Goal: Task Accomplishment & Management: Complete application form

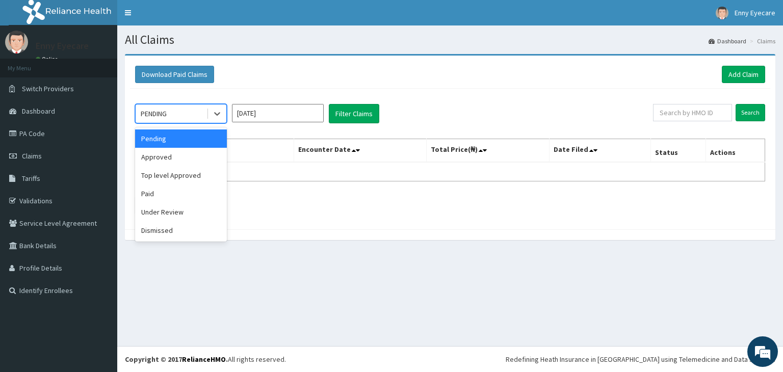
click at [197, 113] on div "PENDING" at bounding box center [171, 114] width 71 height 16
click at [201, 190] on div "Paid" at bounding box center [181, 194] width 92 height 18
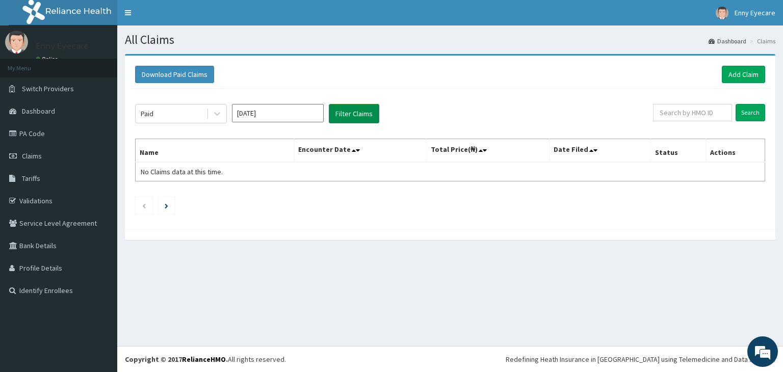
click at [347, 115] on button "Filter Claims" at bounding box center [354, 113] width 50 height 19
click at [349, 113] on button "Filter Claims" at bounding box center [354, 113] width 50 height 19
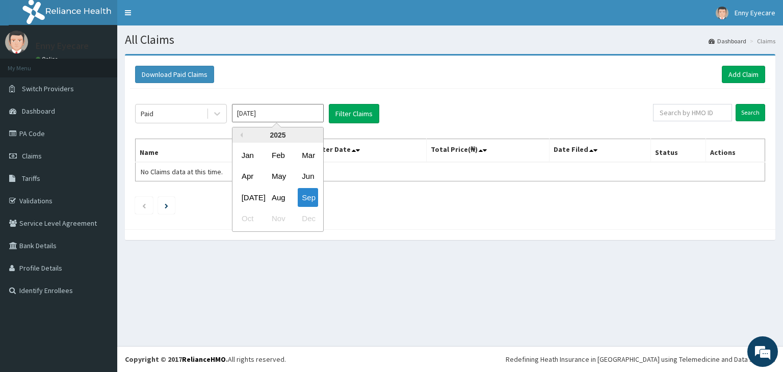
click at [308, 120] on input "Sep 2025" at bounding box center [278, 113] width 92 height 18
click at [253, 160] on div "Jan" at bounding box center [248, 155] width 20 height 19
click at [300, 116] on input "Jan 2025" at bounding box center [278, 113] width 92 height 18
click at [276, 194] on div "Aug" at bounding box center [278, 197] width 20 height 19
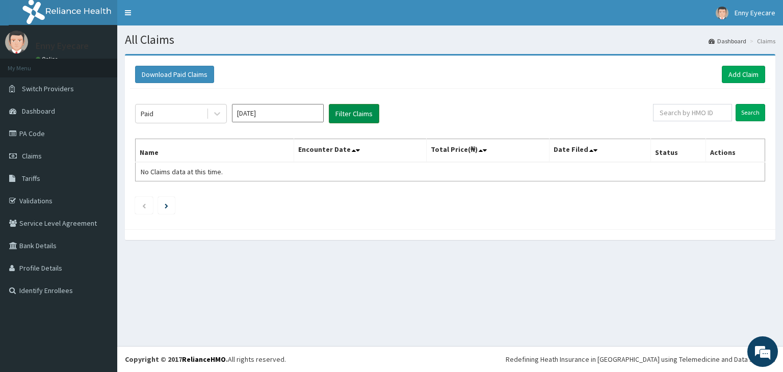
click at [355, 110] on button "Filter Claims" at bounding box center [354, 113] width 50 height 19
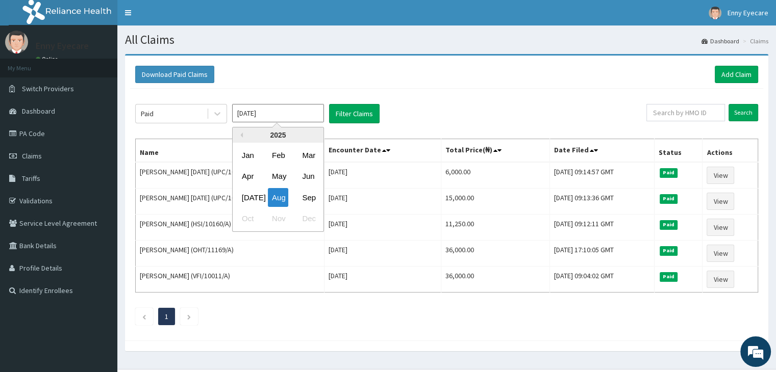
click at [275, 113] on input "Aug 2025" at bounding box center [278, 113] width 92 height 18
click at [252, 196] on div "Jul" at bounding box center [248, 197] width 20 height 19
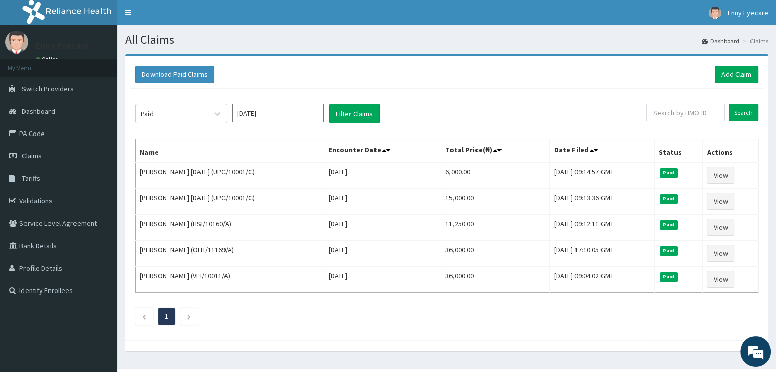
click at [291, 115] on input "Jul 2025" at bounding box center [278, 113] width 92 height 18
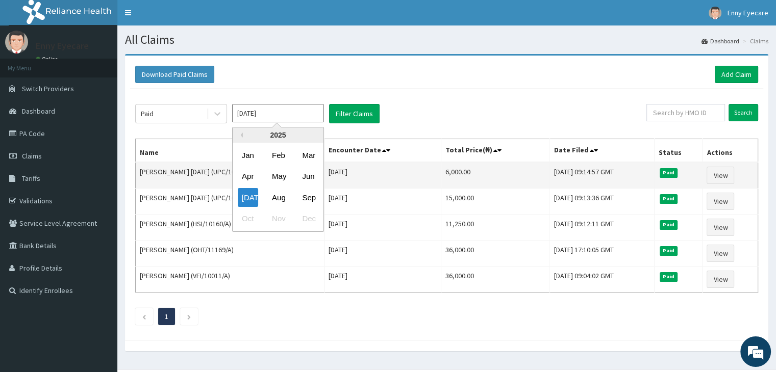
drag, startPoint x: 301, startPoint y: 175, endPoint x: 309, endPoint y: 171, distance: 8.9
click at [302, 174] on div "Jun" at bounding box center [308, 176] width 20 height 19
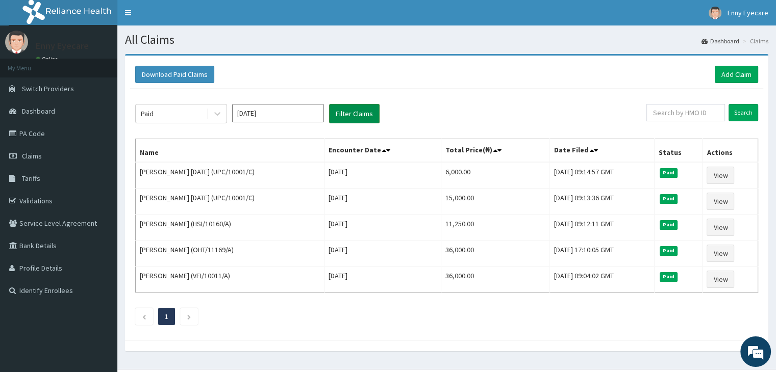
click at [347, 113] on button "Filter Claims" at bounding box center [354, 113] width 50 height 19
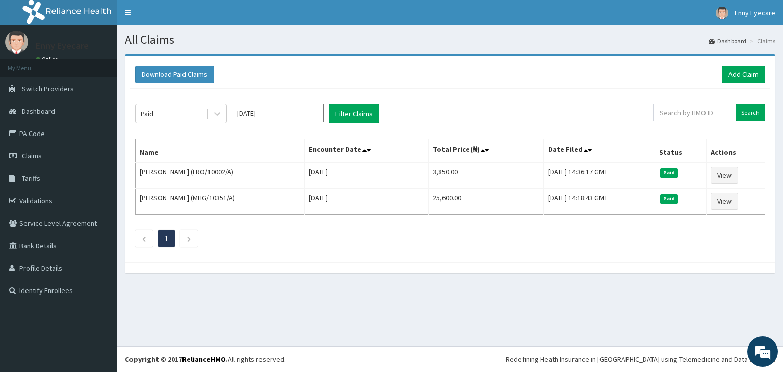
click at [272, 113] on input "[DATE]" at bounding box center [278, 113] width 92 height 18
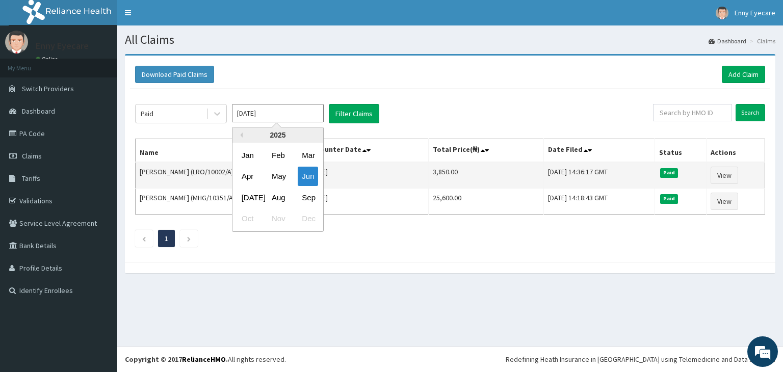
drag, startPoint x: 255, startPoint y: 194, endPoint x: 268, endPoint y: 177, distance: 21.1
click at [256, 193] on div "[DATE]" at bounding box center [248, 197] width 20 height 19
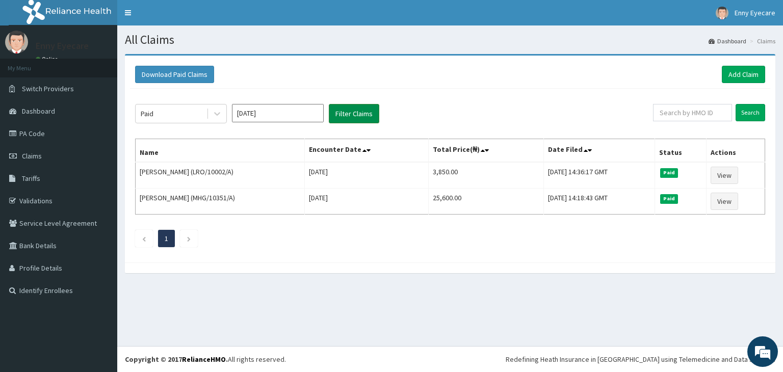
click at [336, 116] on button "Filter Claims" at bounding box center [354, 113] width 50 height 19
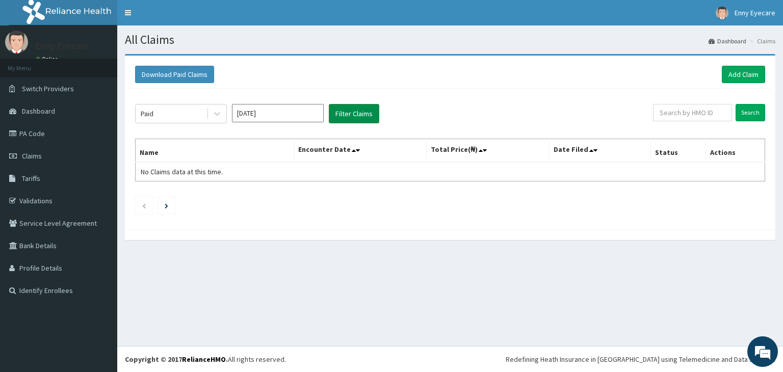
click at [348, 107] on button "Filter Claims" at bounding box center [354, 113] width 50 height 19
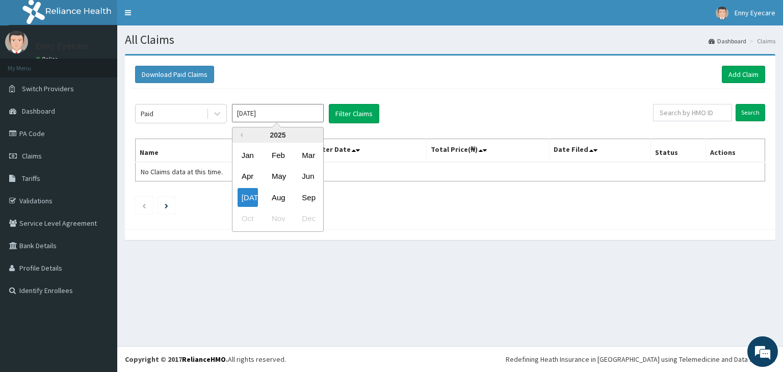
click at [291, 115] on input "Jul 2025" at bounding box center [278, 113] width 92 height 18
click at [277, 191] on div "Aug" at bounding box center [278, 197] width 20 height 19
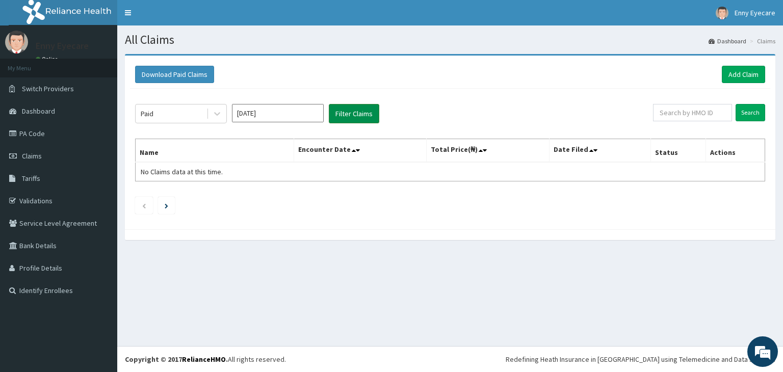
click at [338, 121] on button "Filter Claims" at bounding box center [354, 113] width 50 height 19
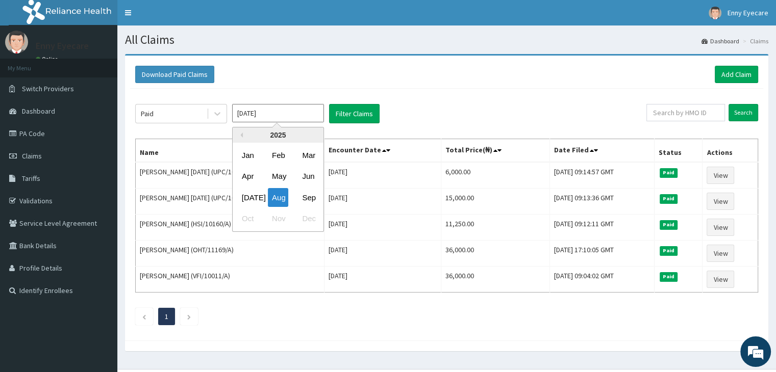
click at [265, 116] on input "Aug 2025" at bounding box center [278, 113] width 92 height 18
click at [286, 176] on div "May" at bounding box center [278, 176] width 20 height 19
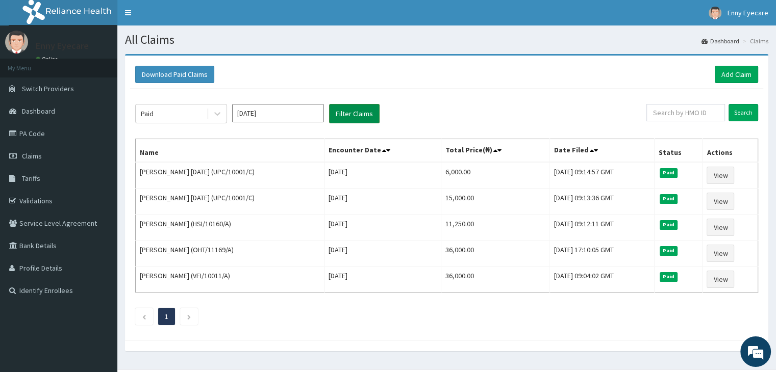
click at [336, 119] on button "Filter Claims" at bounding box center [354, 113] width 50 height 19
click at [342, 114] on button "Filter Claims" at bounding box center [354, 113] width 50 height 19
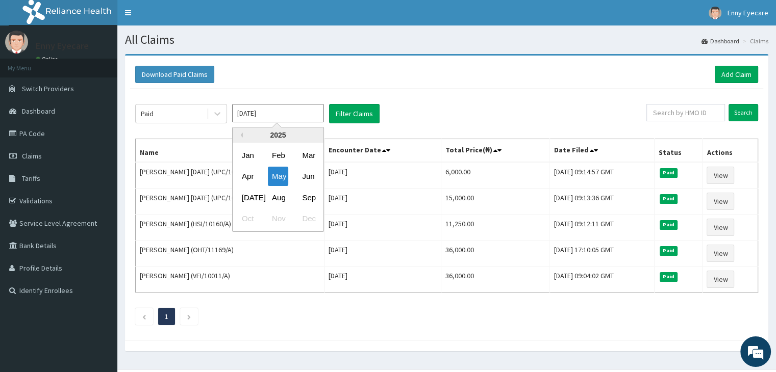
click at [278, 116] on input "May 2025" at bounding box center [278, 113] width 92 height 18
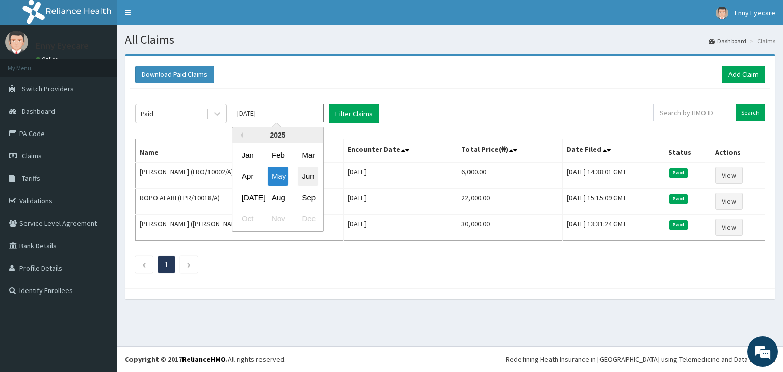
click at [308, 179] on div "Jun" at bounding box center [308, 176] width 20 height 19
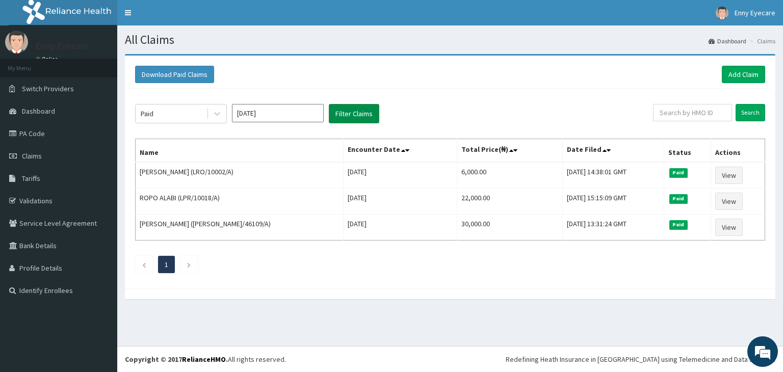
click at [334, 115] on button "Filter Claims" at bounding box center [354, 113] width 50 height 19
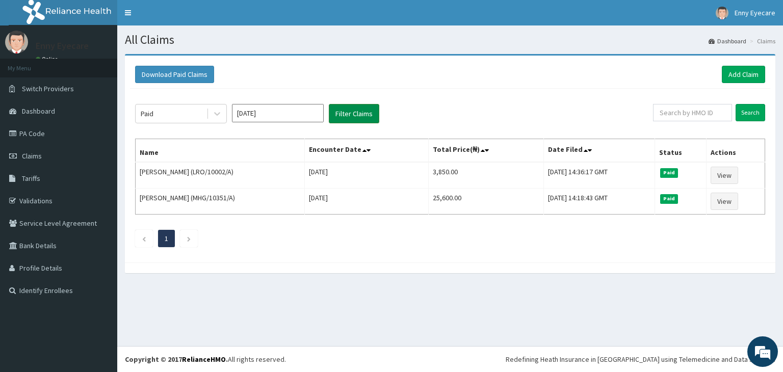
click at [350, 115] on button "Filter Claims" at bounding box center [354, 113] width 50 height 19
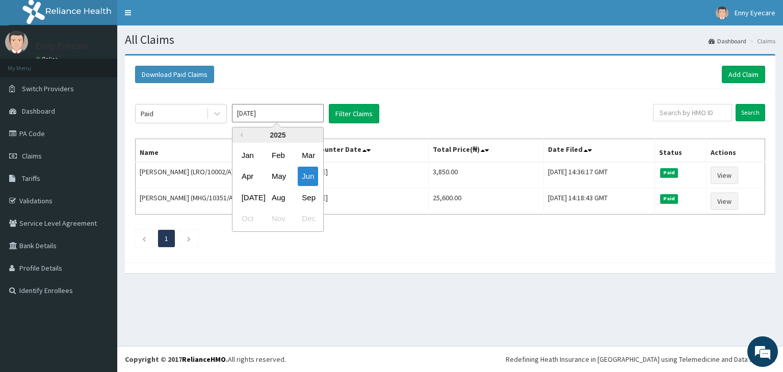
click at [300, 117] on input "Jun 2025" at bounding box center [278, 113] width 92 height 18
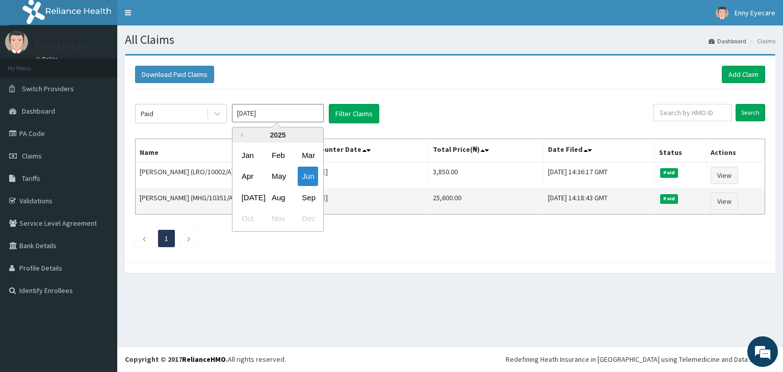
drag, startPoint x: 249, startPoint y: 200, endPoint x: 251, endPoint y: 191, distance: 8.9
click at [249, 197] on div "Jul" at bounding box center [248, 197] width 20 height 19
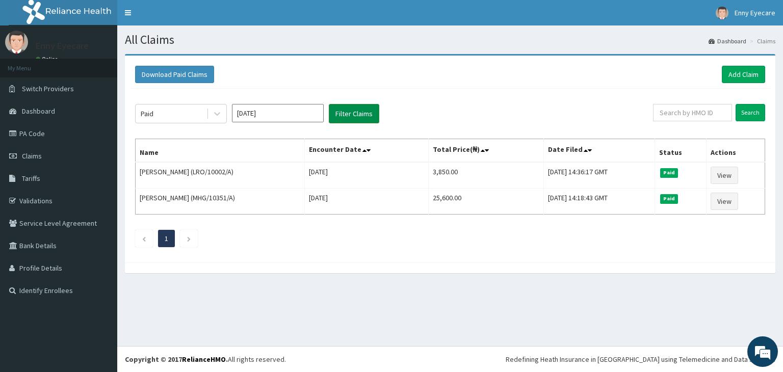
click at [356, 109] on button "Filter Claims" at bounding box center [354, 113] width 50 height 19
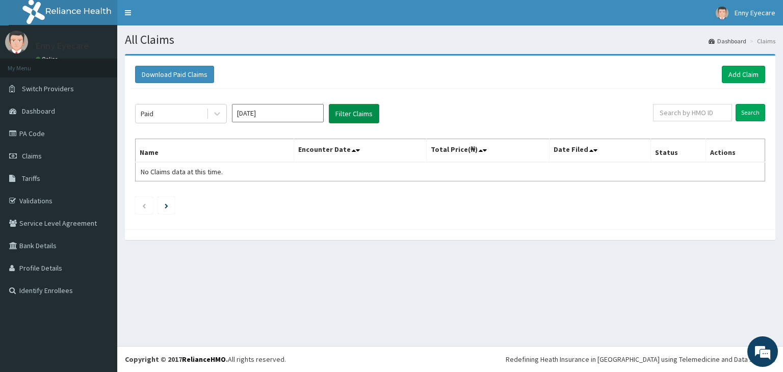
click at [357, 112] on button "Filter Claims" at bounding box center [354, 113] width 50 height 19
click at [273, 107] on input "Jul 2025" at bounding box center [278, 113] width 92 height 18
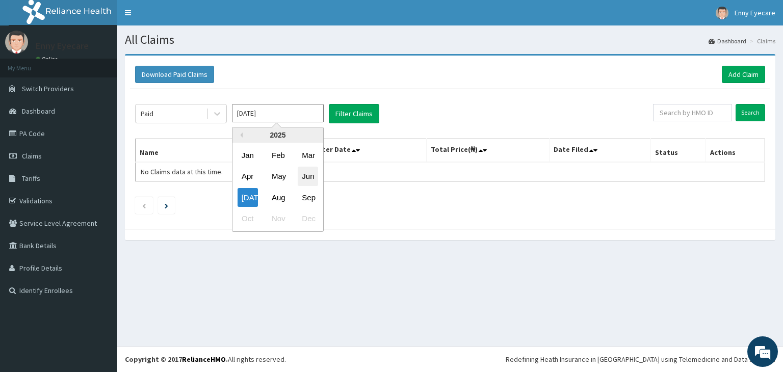
click at [302, 171] on div "Jun" at bounding box center [308, 176] width 20 height 19
type input "Jun 2025"
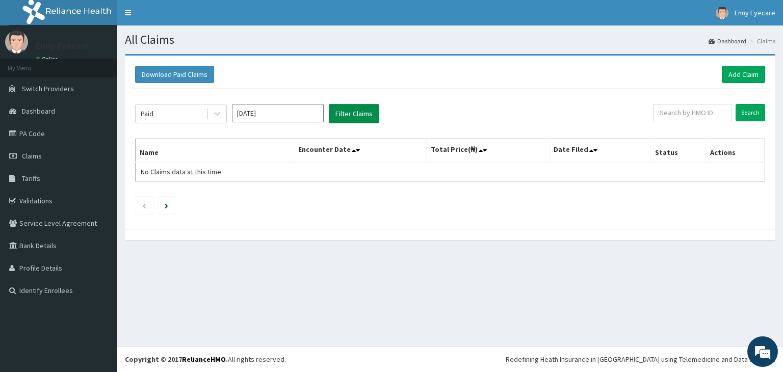
click at [355, 115] on button "Filter Claims" at bounding box center [354, 113] width 50 height 19
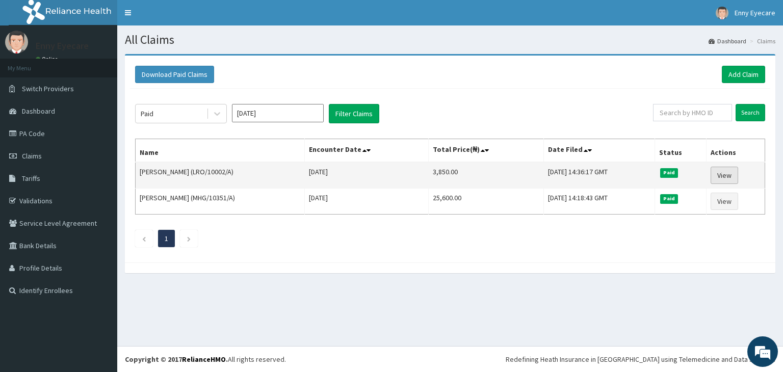
click at [724, 175] on link "View" at bounding box center [725, 175] width 28 height 17
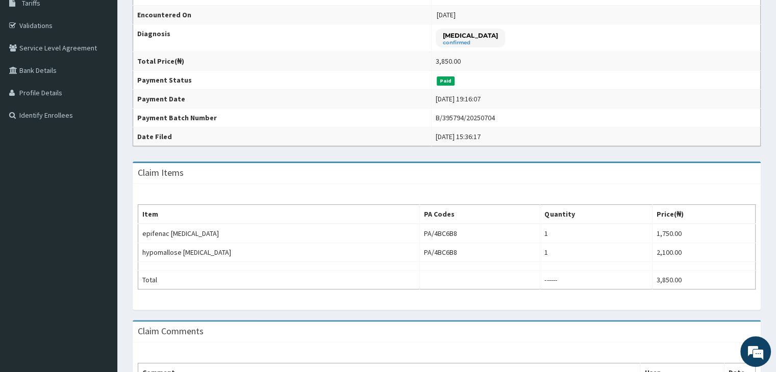
scroll to position [62, 0]
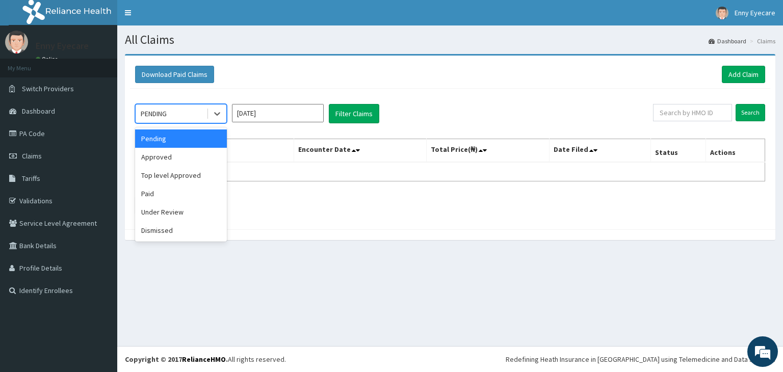
click at [205, 113] on div "PENDING" at bounding box center [171, 114] width 71 height 16
click at [202, 186] on div "Paid" at bounding box center [181, 194] width 92 height 18
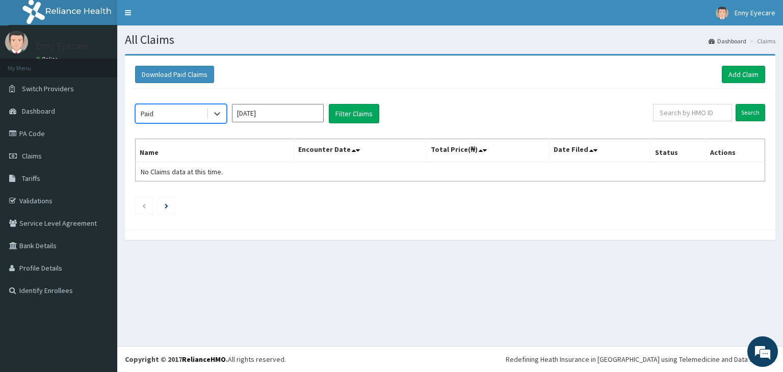
click at [276, 115] on input "Sep 2025" at bounding box center [278, 113] width 92 height 18
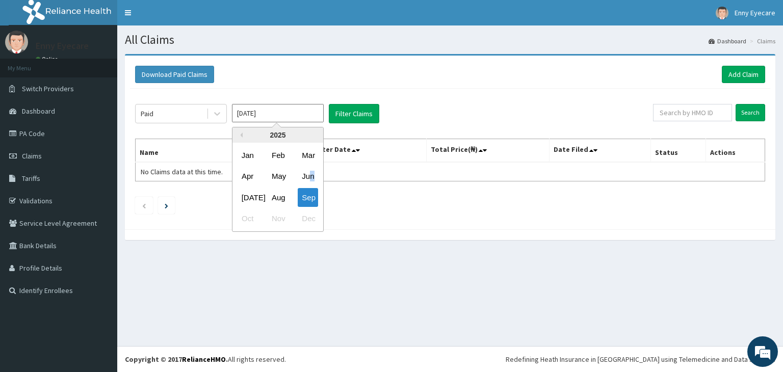
drag, startPoint x: 312, startPoint y: 180, endPoint x: 307, endPoint y: 176, distance: 6.6
click at [312, 181] on div "Jun" at bounding box center [308, 176] width 20 height 19
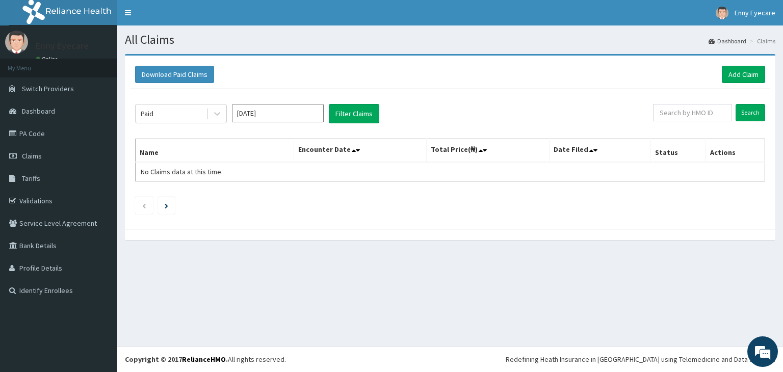
click at [309, 179] on table "Name Encounter Date Total Price(₦) Date Filed Status Actions No Claims data at …" at bounding box center [450, 160] width 630 height 43
click at [356, 113] on button "Filter Claims" at bounding box center [354, 113] width 50 height 19
click at [361, 115] on button "Filter Claims" at bounding box center [354, 113] width 50 height 19
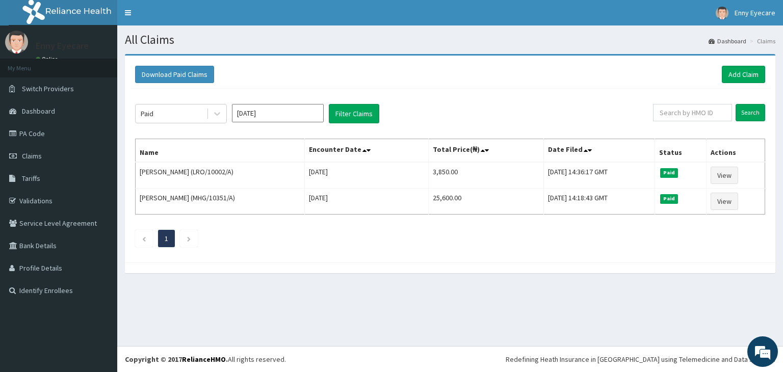
click at [284, 114] on input "[DATE]" at bounding box center [278, 113] width 92 height 18
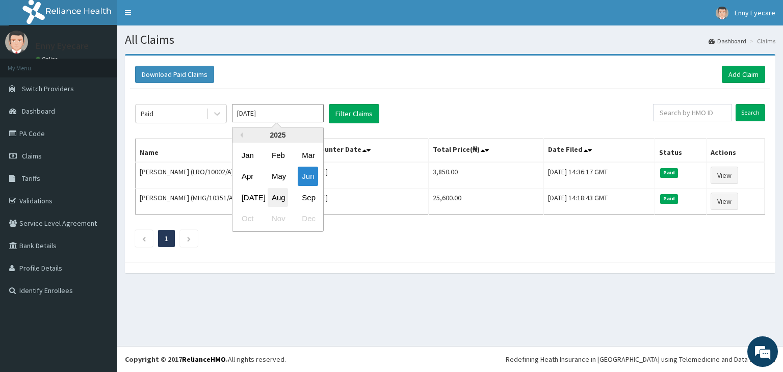
click at [280, 196] on div "Aug" at bounding box center [278, 197] width 20 height 19
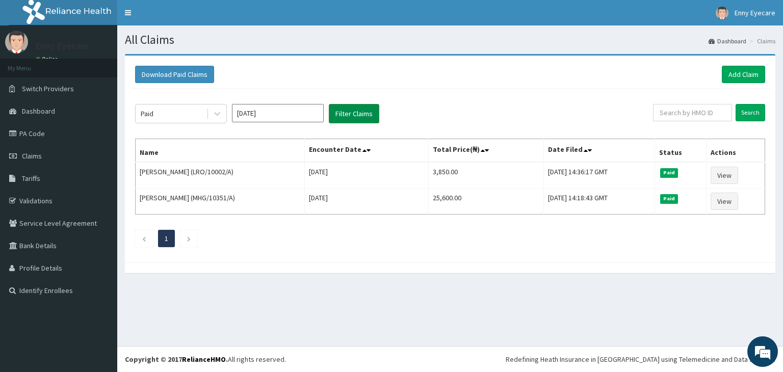
click at [350, 107] on button "Filter Claims" at bounding box center [354, 113] width 50 height 19
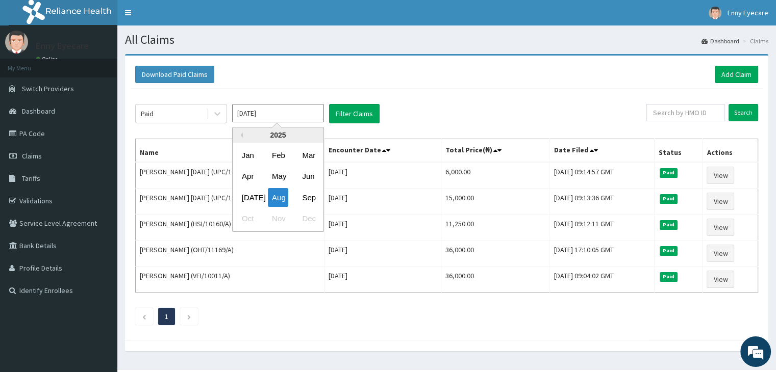
click at [279, 116] on input "Aug 2025" at bounding box center [278, 113] width 92 height 18
click at [251, 195] on div "[DATE]" at bounding box center [248, 197] width 20 height 19
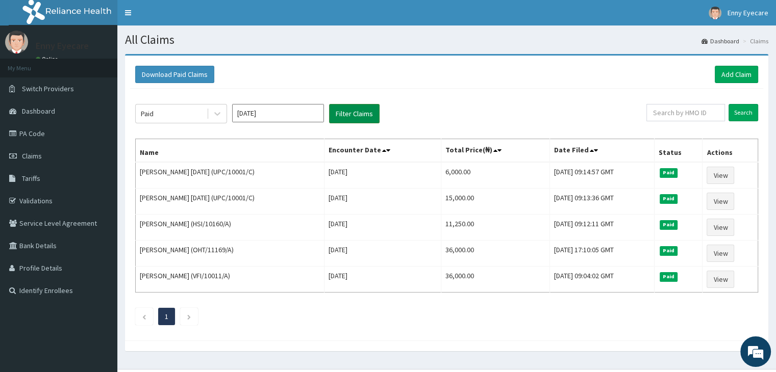
click at [331, 109] on button "Filter Claims" at bounding box center [354, 113] width 50 height 19
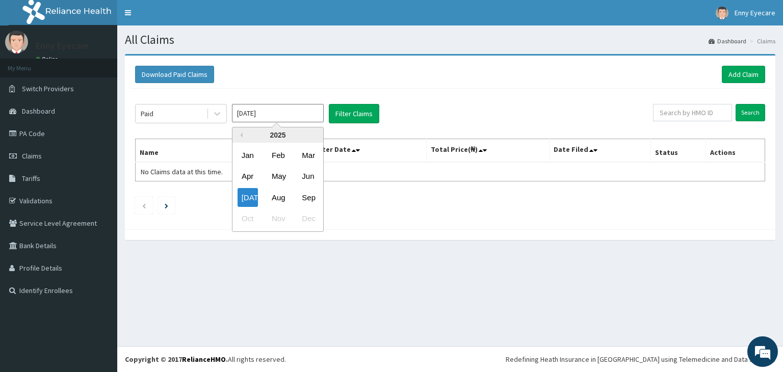
click at [282, 112] on input "Jul 2025" at bounding box center [278, 113] width 92 height 18
click at [307, 156] on div "Mar" at bounding box center [308, 155] width 20 height 19
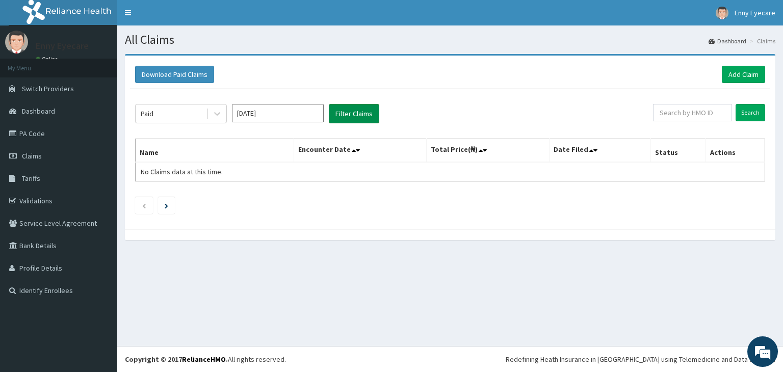
click at [342, 117] on button "Filter Claims" at bounding box center [354, 113] width 50 height 19
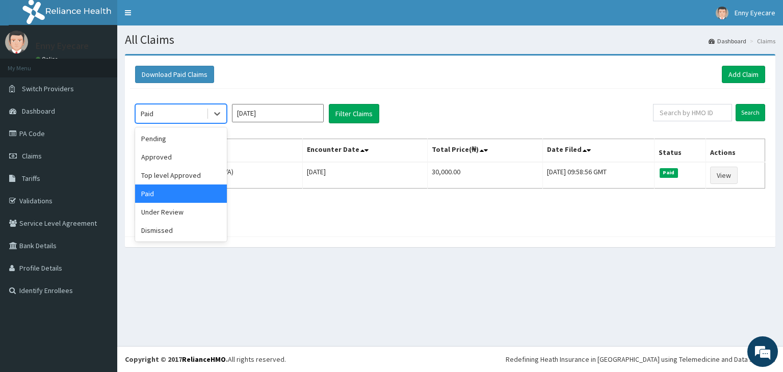
click at [189, 114] on div "Paid" at bounding box center [171, 114] width 71 height 16
click at [178, 137] on div "Pending" at bounding box center [181, 139] width 92 height 18
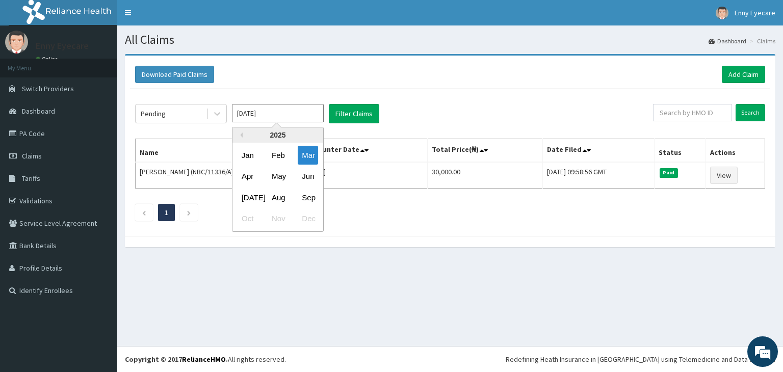
click at [272, 106] on input "Mar 2025" at bounding box center [278, 113] width 92 height 18
click at [253, 197] on div "Jul" at bounding box center [248, 197] width 20 height 19
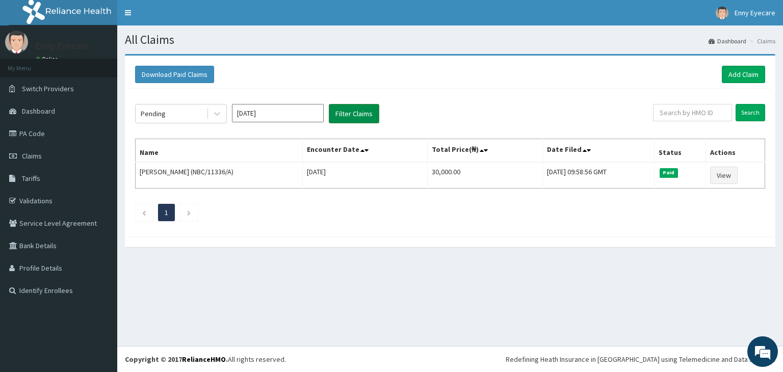
click at [347, 121] on button "Filter Claims" at bounding box center [354, 113] width 50 height 19
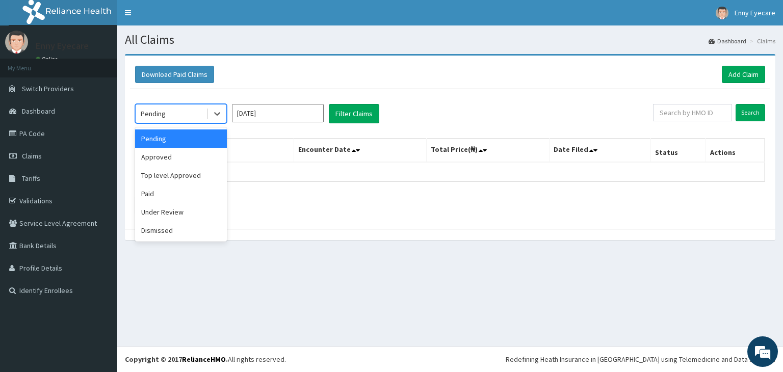
click at [162, 117] on div "Pending" at bounding box center [153, 114] width 25 height 10
click at [165, 156] on div "Approved" at bounding box center [181, 157] width 92 height 18
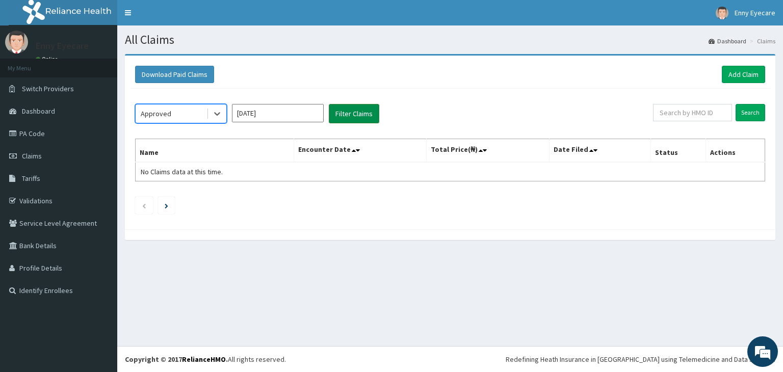
click at [340, 114] on button "Filter Claims" at bounding box center [354, 113] width 50 height 19
click at [339, 115] on button "Filter Claims" at bounding box center [354, 113] width 50 height 19
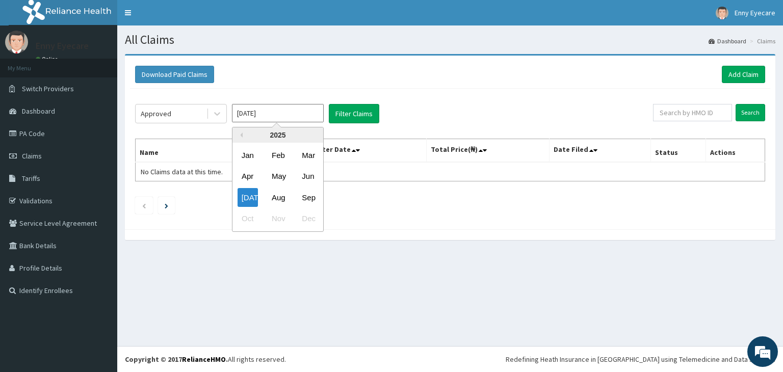
click at [285, 115] on input "Jul 2025" at bounding box center [278, 113] width 92 height 18
click at [308, 175] on div "Jun" at bounding box center [308, 176] width 20 height 19
type input "Jun 2025"
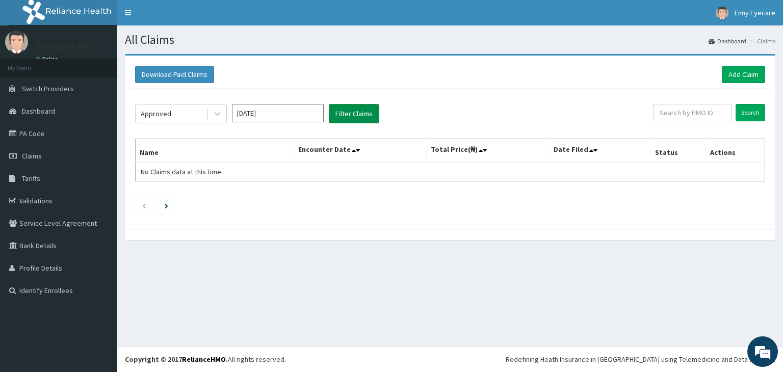
click at [338, 106] on button "Filter Claims" at bounding box center [354, 113] width 50 height 19
click at [341, 109] on button "Filter Claims" at bounding box center [354, 113] width 50 height 19
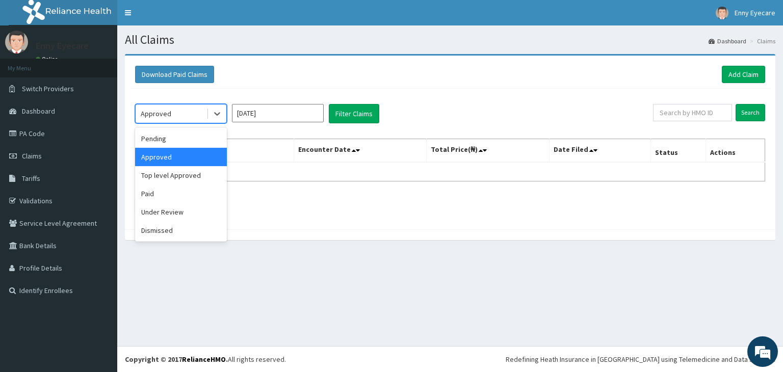
click at [185, 115] on div "Approved" at bounding box center [171, 114] width 71 height 16
click at [189, 192] on div "Paid" at bounding box center [181, 194] width 92 height 18
click at [182, 111] on div "Paid" at bounding box center [171, 114] width 71 height 16
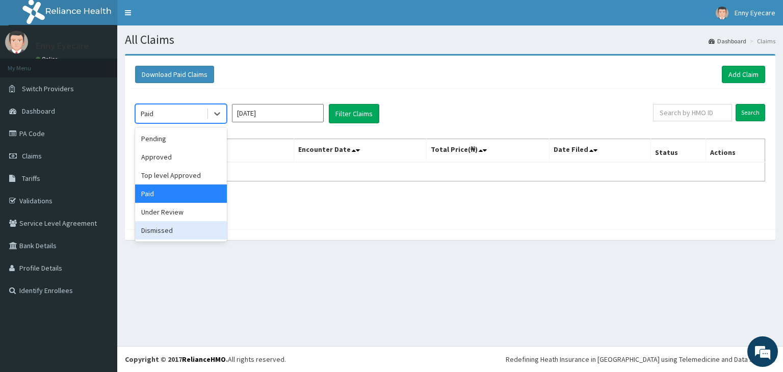
click at [184, 231] on div "Dismissed" at bounding box center [181, 230] width 92 height 18
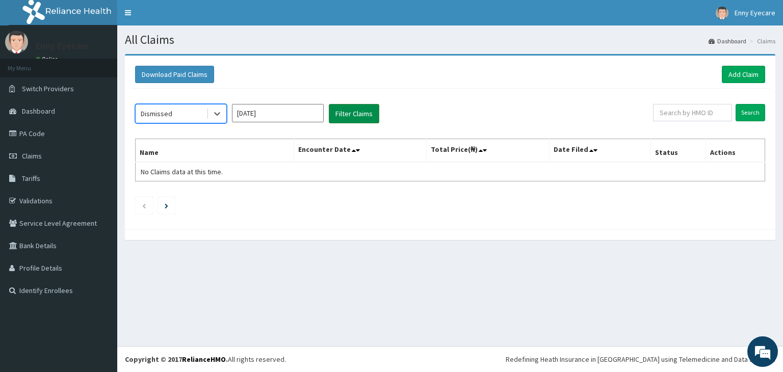
click at [351, 111] on button "Filter Claims" at bounding box center [354, 113] width 50 height 19
click at [167, 117] on div "Dismissed" at bounding box center [157, 114] width 32 height 10
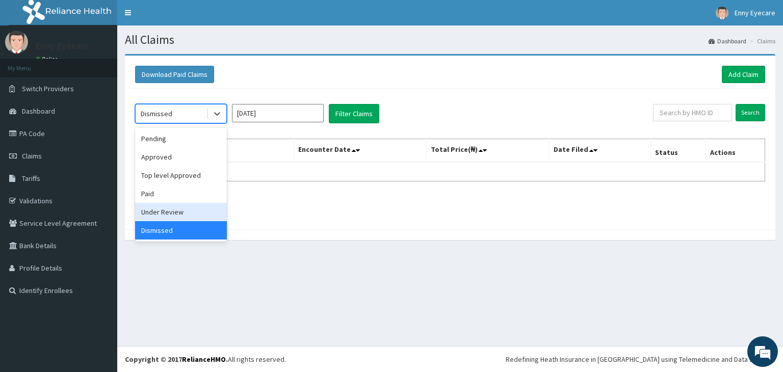
click at [198, 211] on div "Under Review" at bounding box center [181, 212] width 92 height 18
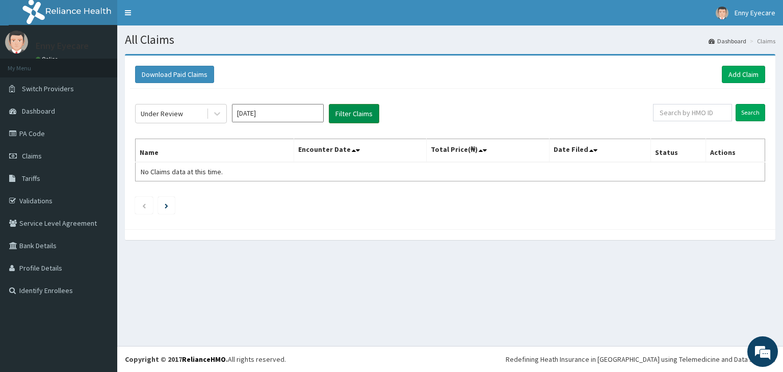
click at [358, 111] on button "Filter Claims" at bounding box center [354, 113] width 50 height 19
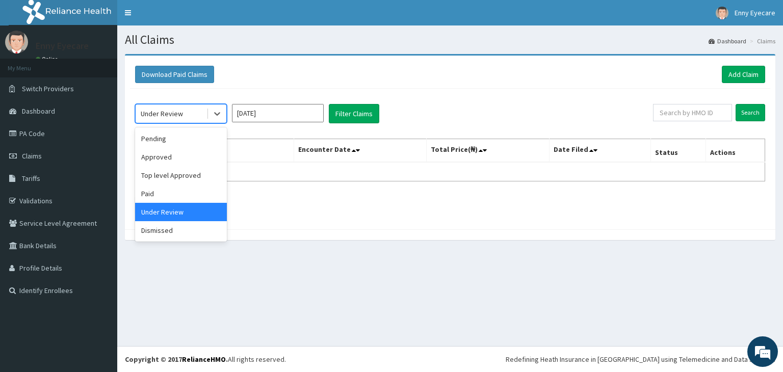
click at [175, 109] on div "Under Review" at bounding box center [162, 114] width 42 height 10
click at [180, 162] on div "Approved" at bounding box center [181, 157] width 92 height 18
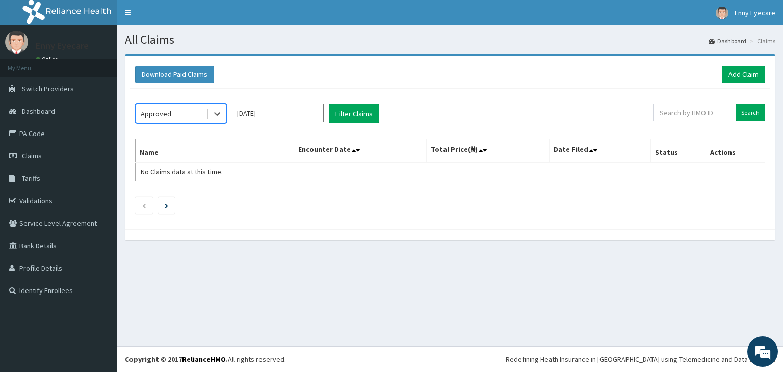
click at [190, 113] on div "Approved" at bounding box center [171, 114] width 71 height 16
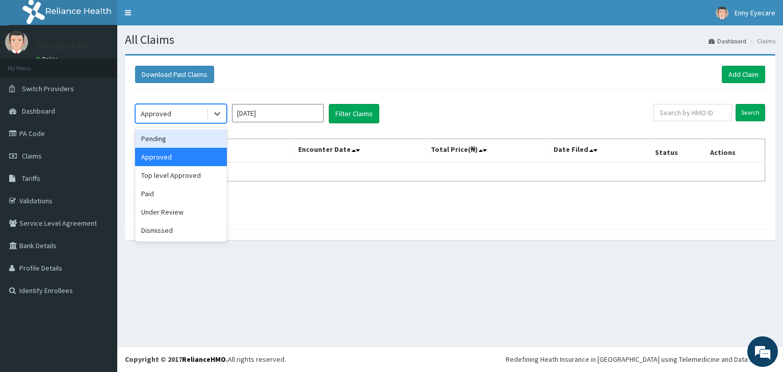
click at [192, 137] on div "Pending" at bounding box center [181, 139] width 92 height 18
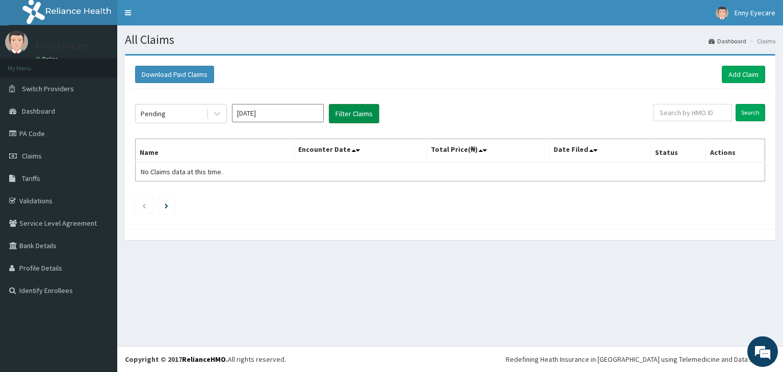
click at [351, 113] on button "Filter Claims" at bounding box center [354, 113] width 50 height 19
click at [190, 117] on div "Pending" at bounding box center [171, 114] width 71 height 16
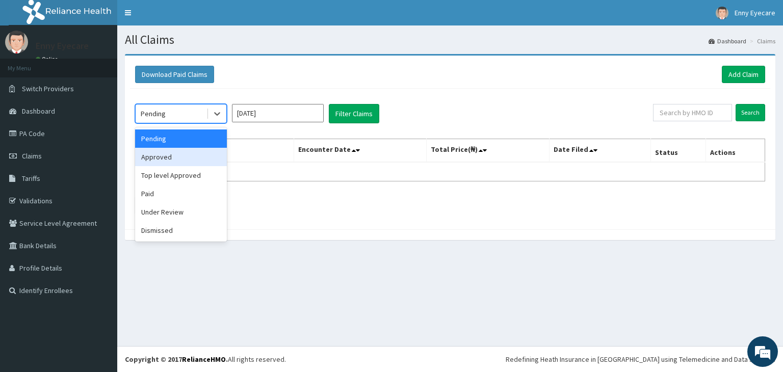
click at [182, 156] on div "Approved" at bounding box center [181, 157] width 92 height 18
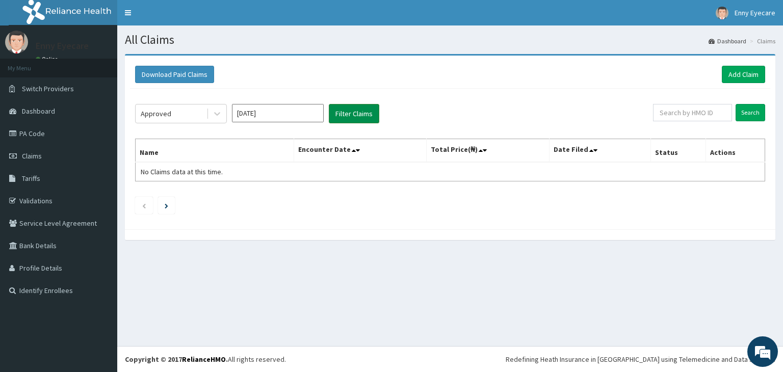
click at [335, 119] on button "Filter Claims" at bounding box center [354, 113] width 50 height 19
click at [337, 119] on button "Filter Claims" at bounding box center [354, 113] width 50 height 19
click at [337, 118] on button "Filter Claims" at bounding box center [354, 113] width 50 height 19
click at [159, 116] on div "Approved" at bounding box center [156, 114] width 31 height 10
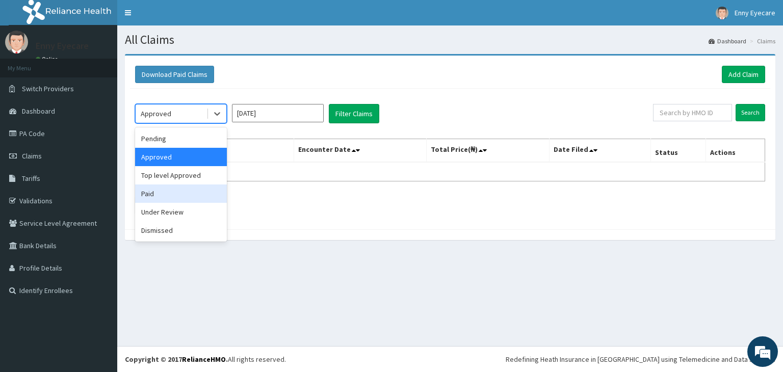
click at [170, 194] on div "Paid" at bounding box center [181, 194] width 92 height 18
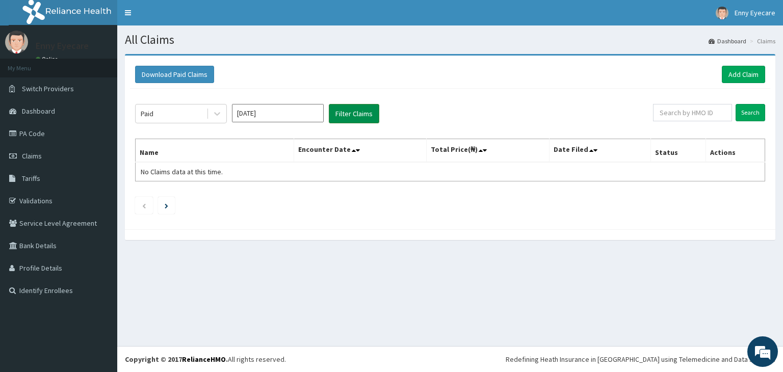
click at [363, 112] on button "Filter Claims" at bounding box center [354, 113] width 50 height 19
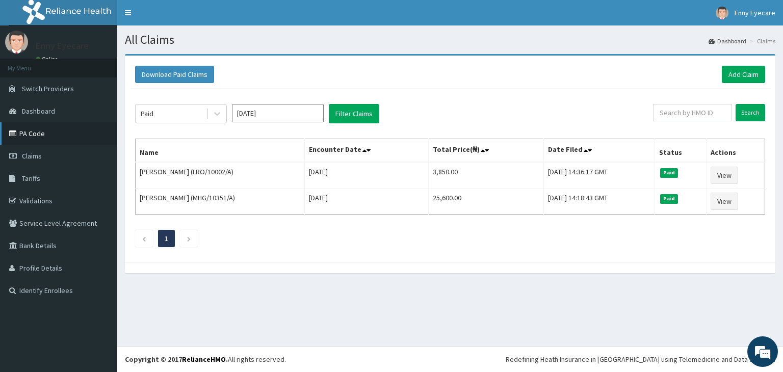
click at [43, 133] on link "PA Code" at bounding box center [58, 133] width 117 height 22
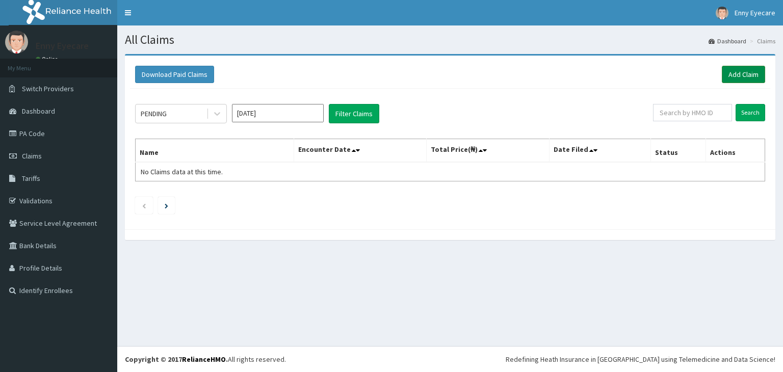
click at [735, 70] on link "Add Claim" at bounding box center [743, 74] width 43 height 17
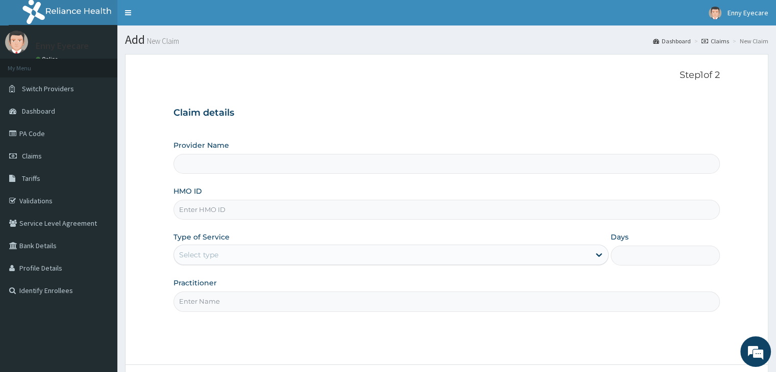
click at [400, 209] on input "HMO ID" at bounding box center [446, 210] width 546 height 20
type input "Enny Eyecare- Ikeja"
type input "RET/46109/A"
drag, startPoint x: 390, startPoint y: 244, endPoint x: 390, endPoint y: 250, distance: 6.6
click at [390, 245] on div "Type of Service Select type" at bounding box center [390, 249] width 435 height 34
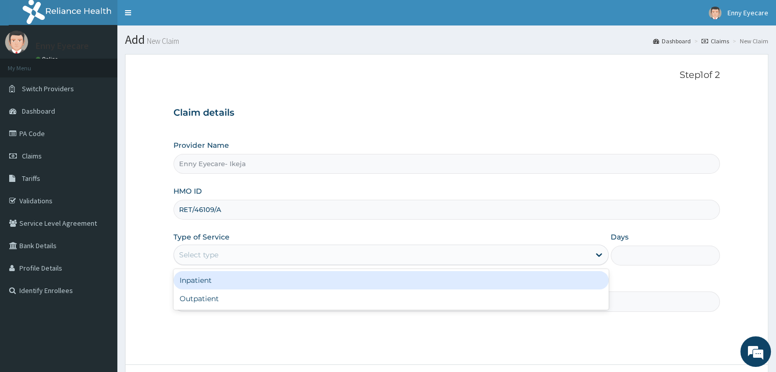
click at [390, 251] on div "Select type" at bounding box center [382, 255] width 416 height 16
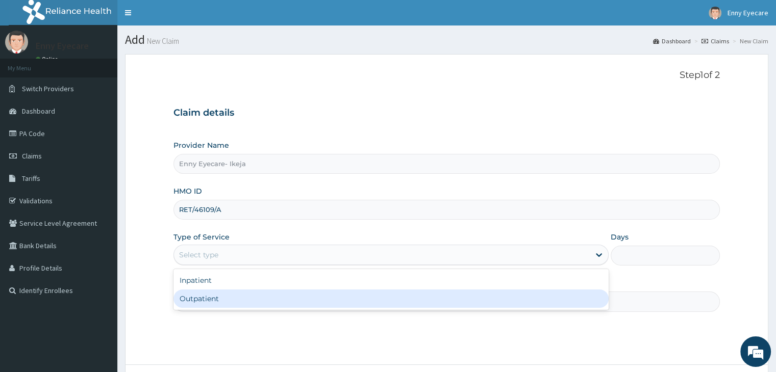
click at [364, 302] on div "Outpatient" at bounding box center [390, 299] width 435 height 18
type input "1"
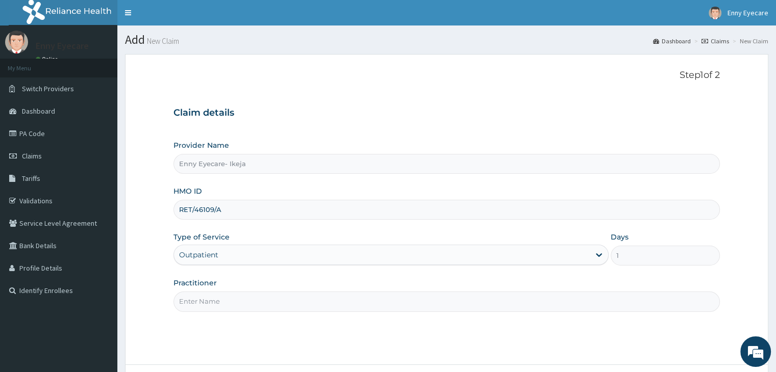
click at [364, 302] on input "Practitioner" at bounding box center [446, 302] width 546 height 20
type input "Dr Ikeoluwa"
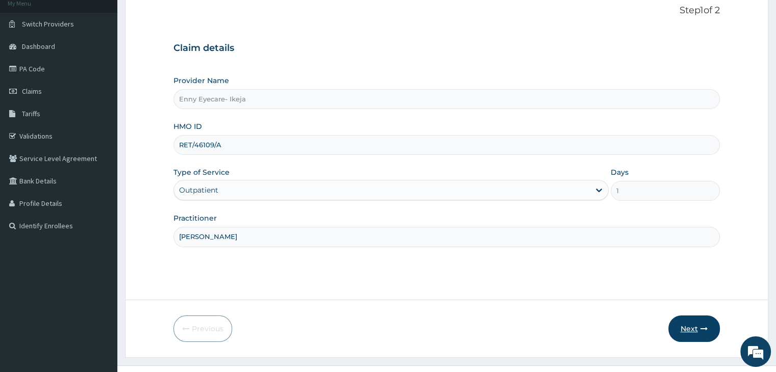
scroll to position [84, 0]
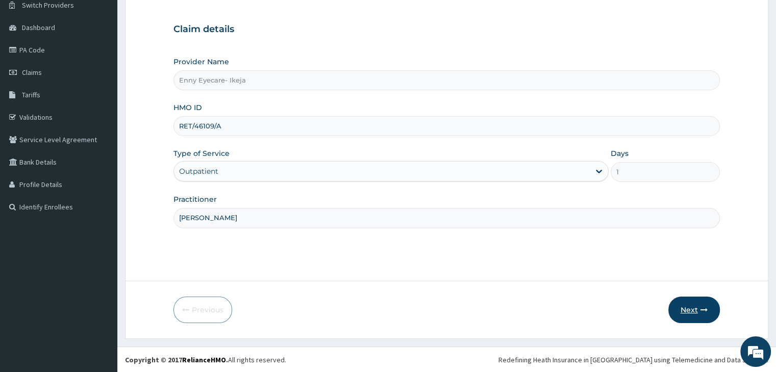
click at [683, 309] on button "Next" at bounding box center [694, 310] width 52 height 27
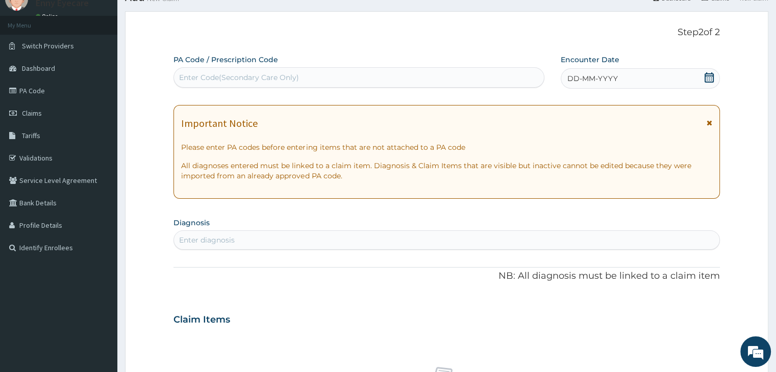
scroll to position [0, 0]
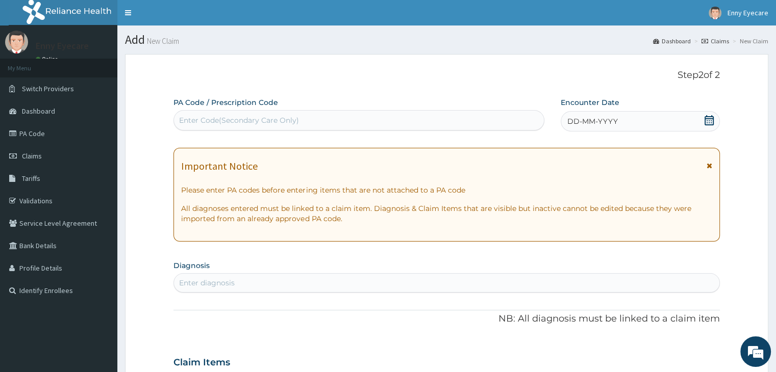
click at [296, 117] on div "Enter Code(Secondary Care Only)" at bounding box center [239, 120] width 120 height 10
type input "PA/C12F62"
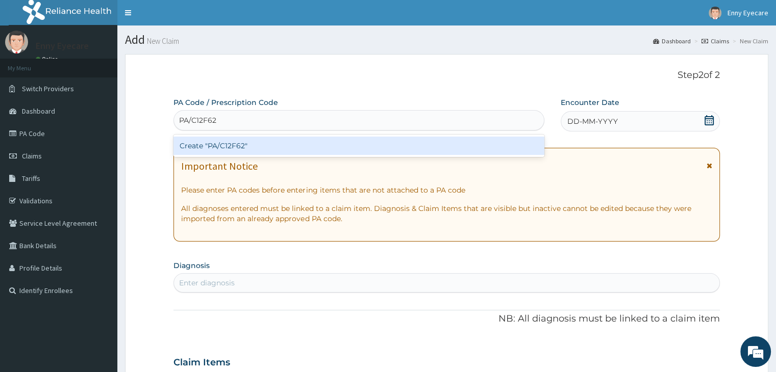
click at [241, 146] on div "Create "PA/C12F62"" at bounding box center [358, 146] width 371 height 18
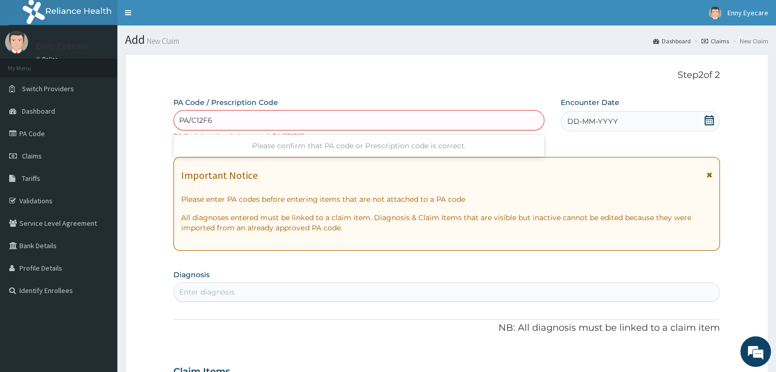
type input "PA/C12F62"
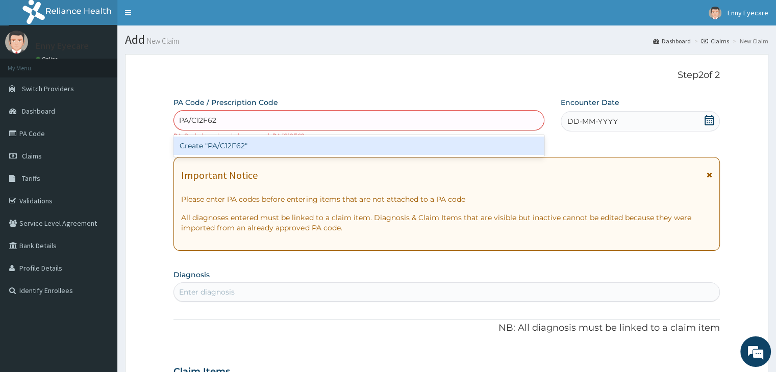
click at [236, 143] on div "Create "PA/C12F62"" at bounding box center [358, 146] width 371 height 18
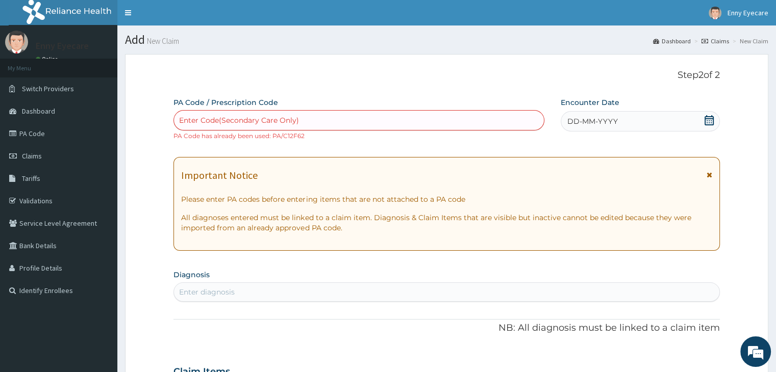
click at [259, 113] on div "Enter Code(Secondary Care Only)" at bounding box center [359, 120] width 370 height 16
type input "PACI2F62"
click at [188, 115] on div "Enter Code(Secondary Care Only)" at bounding box center [359, 120] width 370 height 16
click at [188, 115] on div "Enter Code(Secondary Care Only)" at bounding box center [239, 120] width 120 height 10
type input "PA/CI2F62"
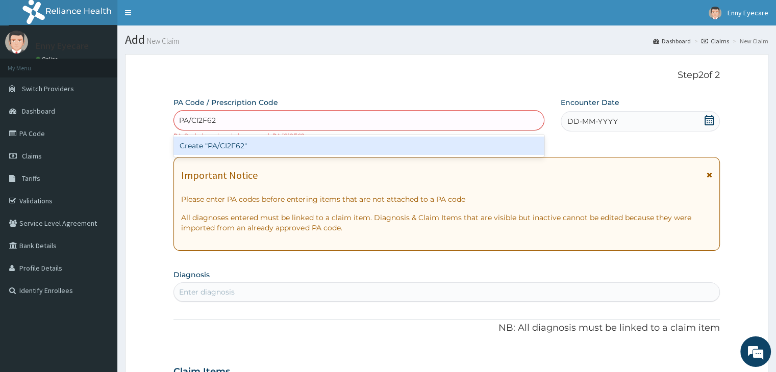
click at [216, 143] on div "Create "PA/CI2F62"" at bounding box center [358, 146] width 371 height 18
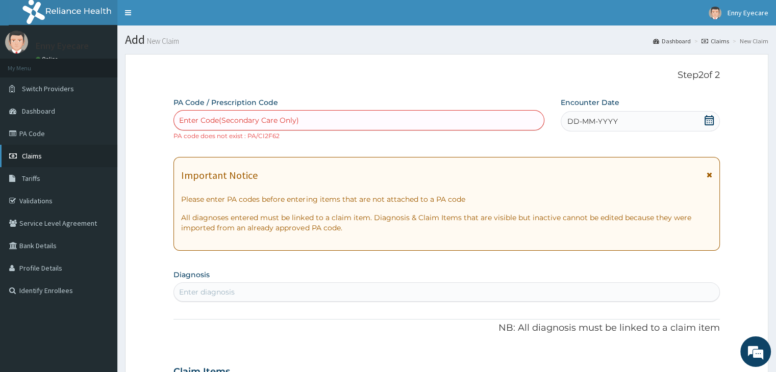
click at [72, 157] on link "Claims" at bounding box center [58, 156] width 117 height 22
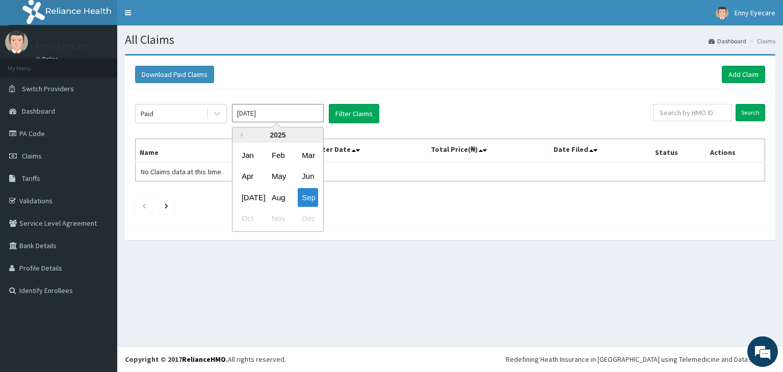
click at [277, 112] on input "[DATE]" at bounding box center [278, 113] width 92 height 18
click at [315, 170] on div "Jun" at bounding box center [308, 176] width 20 height 19
type input "[DATE]"
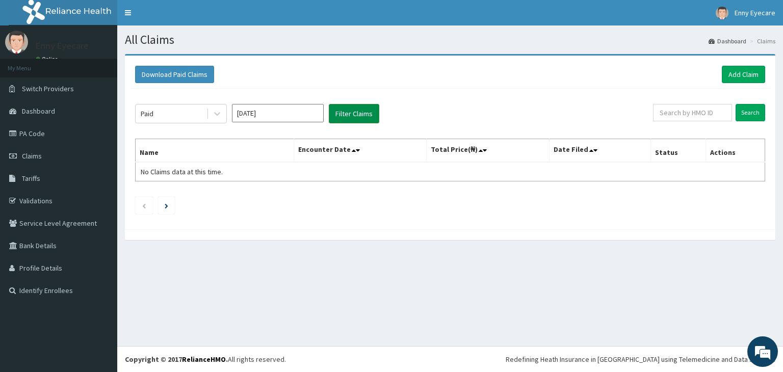
click at [340, 105] on button "Filter Claims" at bounding box center [354, 113] width 50 height 19
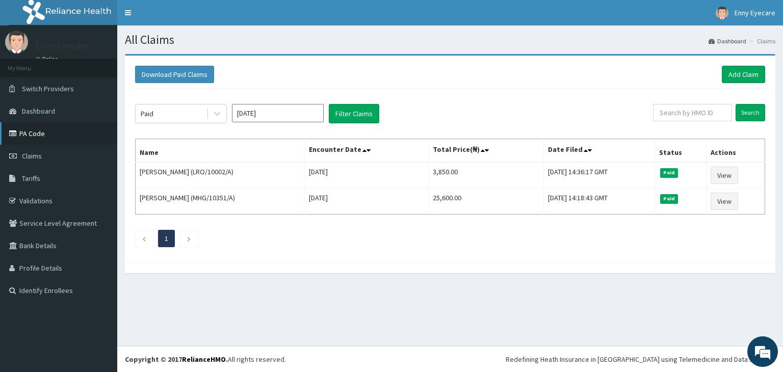
click at [47, 140] on link "PA Code" at bounding box center [58, 133] width 117 height 22
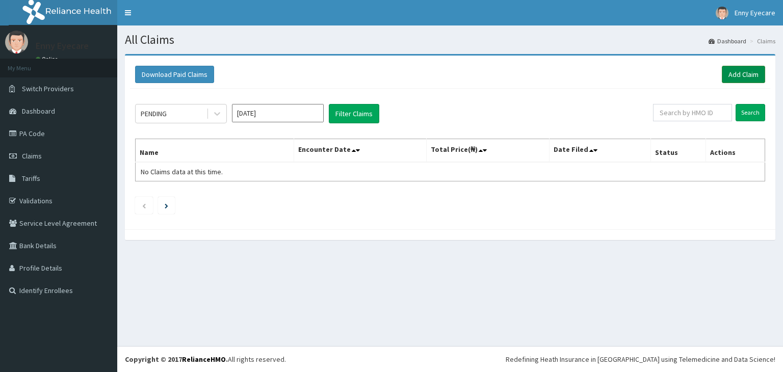
click at [736, 73] on link "Add Claim" at bounding box center [743, 74] width 43 height 17
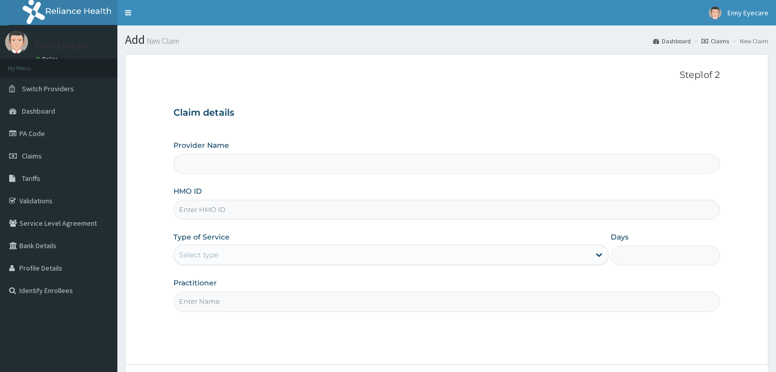
click at [320, 164] on input "Provider Name" at bounding box center [446, 164] width 546 height 20
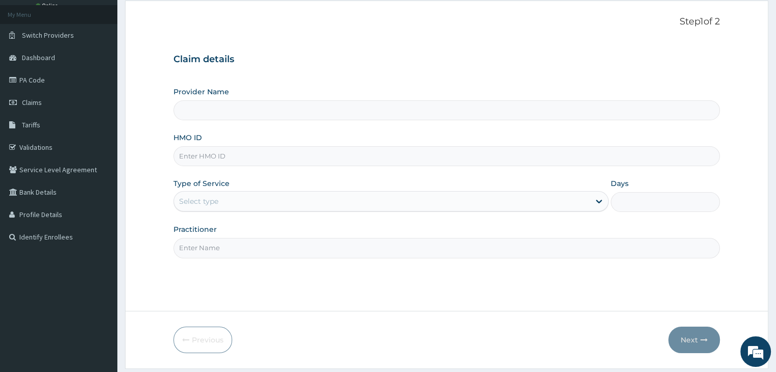
scroll to position [84, 0]
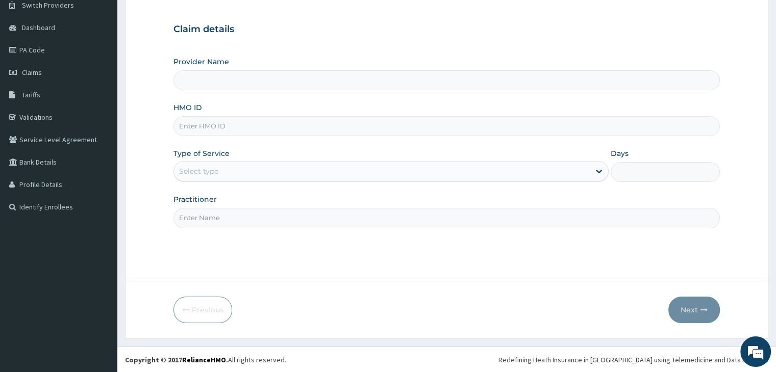
type input "Enny Eyecare- Ikeja"
click at [299, 121] on input "HMO ID" at bounding box center [446, 126] width 546 height 20
type input "RET/46109/A"
click at [298, 168] on div "Select type" at bounding box center [382, 171] width 416 height 16
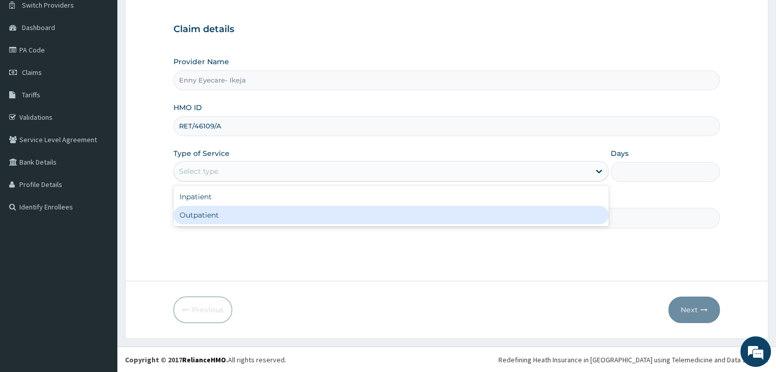
click at [271, 216] on div "Outpatient" at bounding box center [390, 215] width 435 height 18
type input "1"
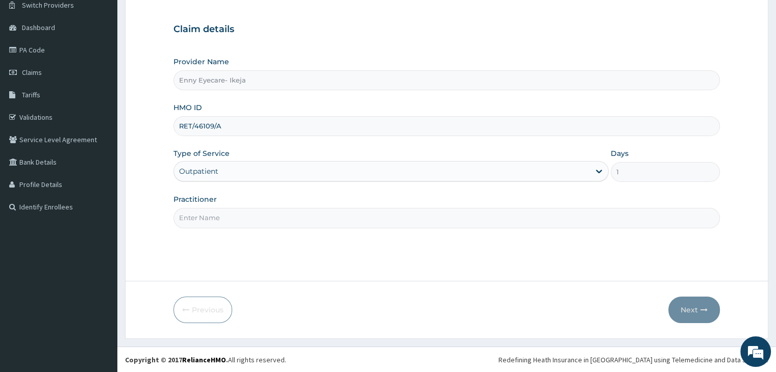
click at [296, 221] on input "Practitioner" at bounding box center [446, 218] width 546 height 20
type input "[PERSON_NAME]"
click at [710, 309] on button "Next" at bounding box center [694, 310] width 52 height 27
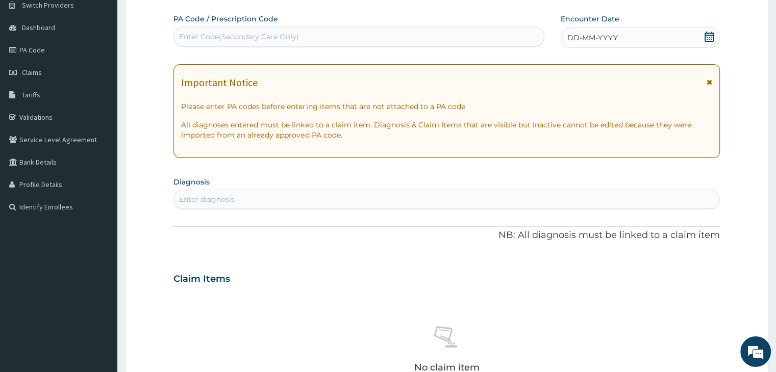
drag, startPoint x: 201, startPoint y: 43, endPoint x: 307, endPoint y: 29, distance: 106.0
click at [307, 29] on div "Enter Code(Secondary Care Only)" at bounding box center [359, 37] width 370 height 16
paste input "PA/C12F62"
type input "PA/C12F62"
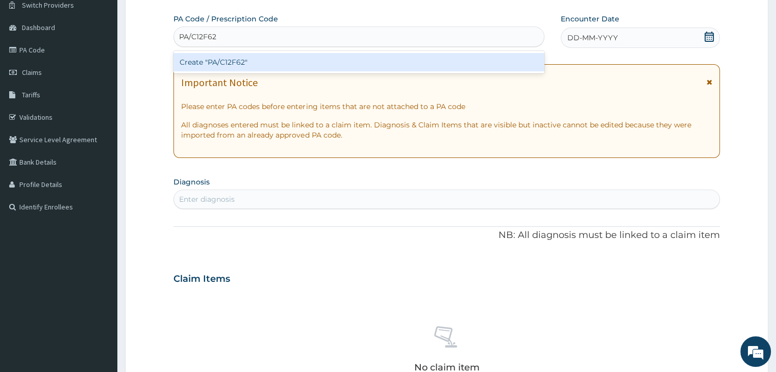
click at [231, 60] on div "Create "PA/C12F62"" at bounding box center [358, 62] width 371 height 18
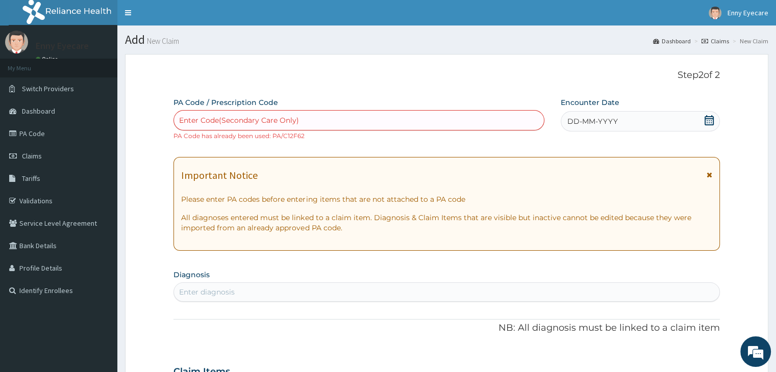
click at [277, 116] on div "Enter Code(Secondary Care Only)" at bounding box center [239, 120] width 120 height 10
paste input "PA/C12F62"
type input "PA/C12F62"
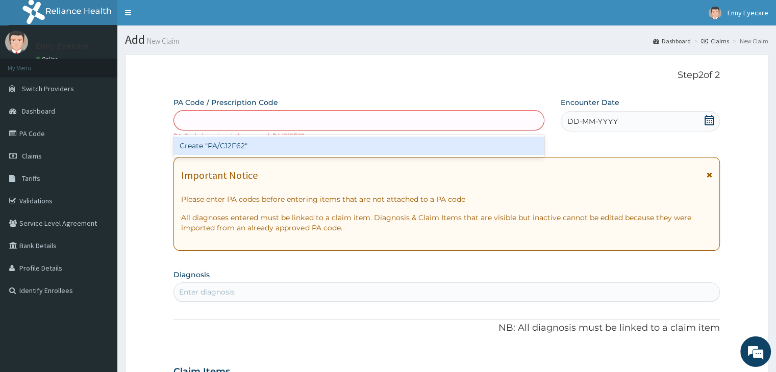
click at [263, 116] on div "PA/C12F62" at bounding box center [359, 120] width 370 height 16
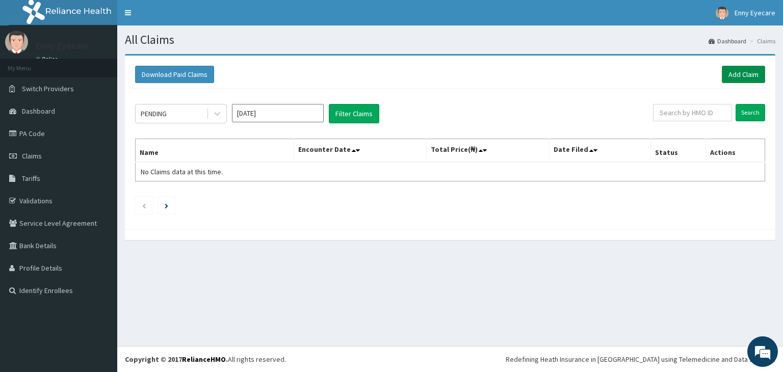
click at [759, 72] on link "Add Claim" at bounding box center [743, 74] width 43 height 17
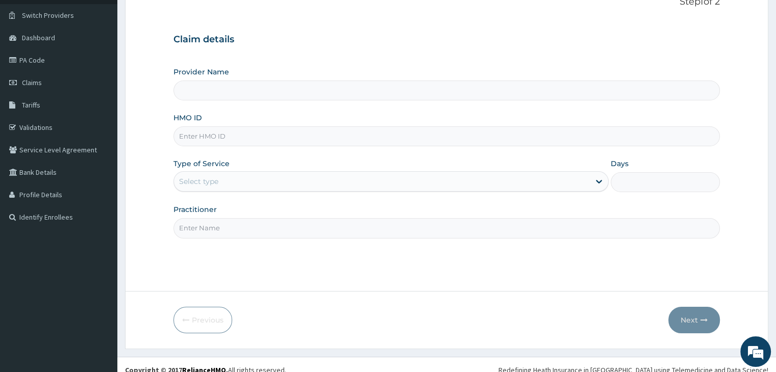
scroll to position [84, 0]
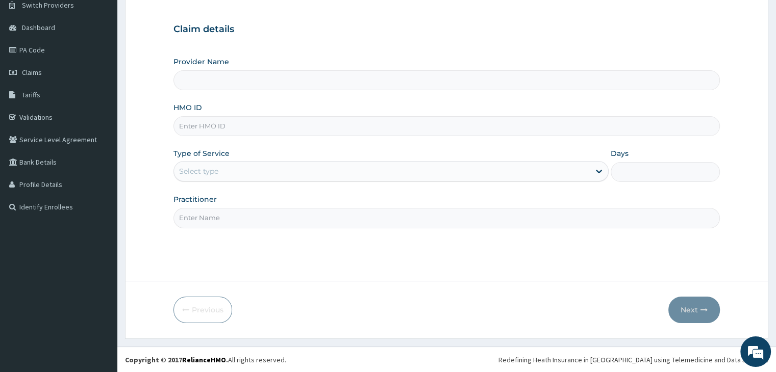
type input "Enny Eyecare- Ikeja"
click at [271, 116] on input "HMO ID" at bounding box center [446, 126] width 546 height 20
type input "RET/46109/A"
click at [246, 168] on div "Select type" at bounding box center [382, 171] width 416 height 16
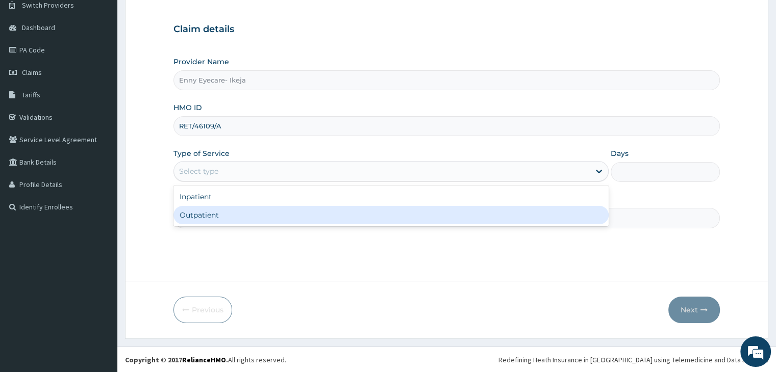
click at [220, 212] on div "Outpatient" at bounding box center [390, 215] width 435 height 18
type input "1"
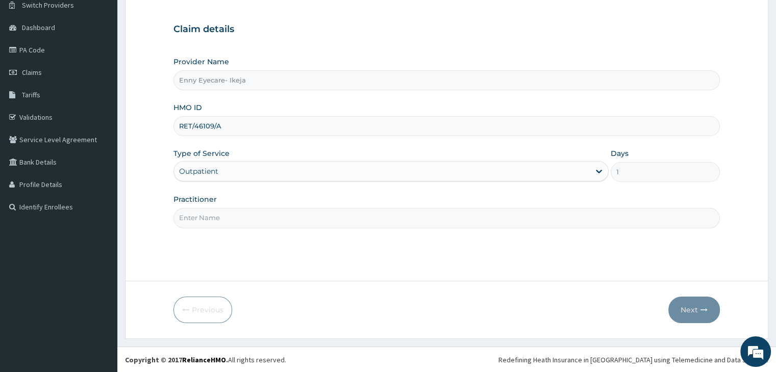
drag, startPoint x: 220, startPoint y: 215, endPoint x: 215, endPoint y: 215, distance: 5.6
click at [220, 215] on input "Practitioner" at bounding box center [446, 218] width 546 height 20
type input "[PERSON_NAME]"
click at [699, 306] on button "Next" at bounding box center [694, 310] width 52 height 27
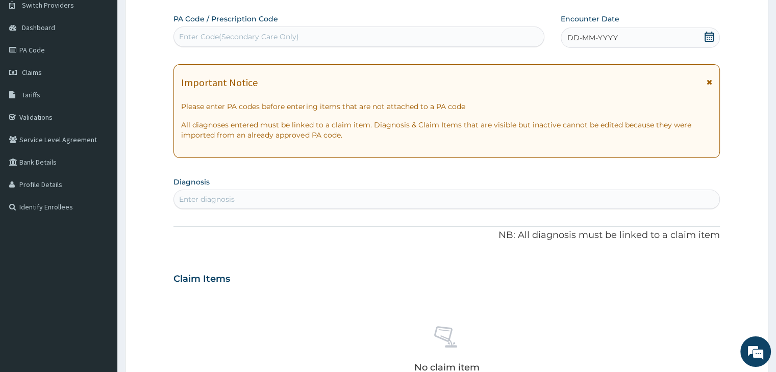
click at [290, 33] on div "Enter Code(Secondary Care Only)" at bounding box center [239, 37] width 120 height 10
paste input "PA/C12F62"
type input "PA/C12F62"
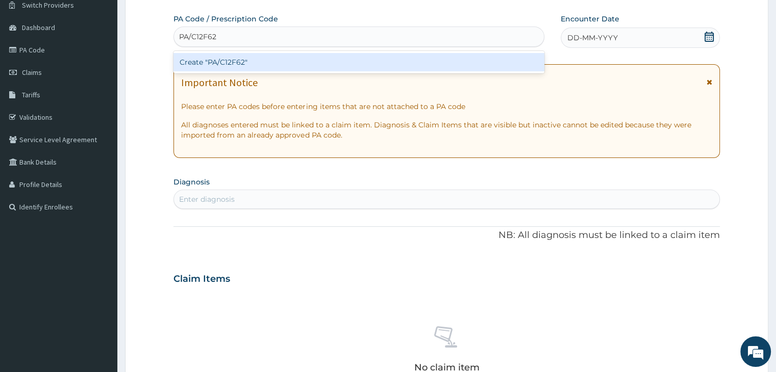
click at [246, 57] on div "Create "PA/C12F62"" at bounding box center [358, 62] width 371 height 18
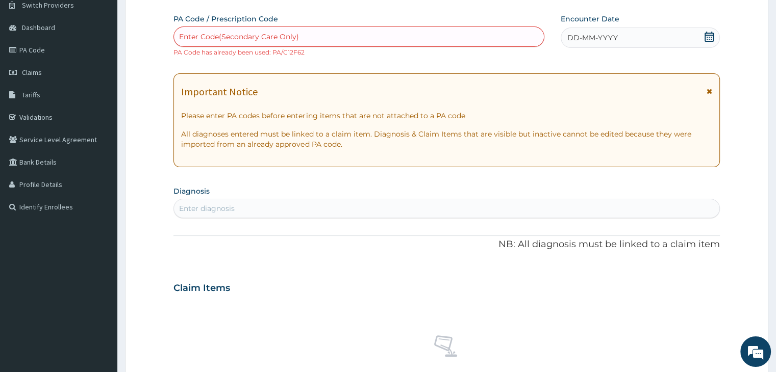
click at [707, 36] on icon at bounding box center [709, 37] width 10 height 10
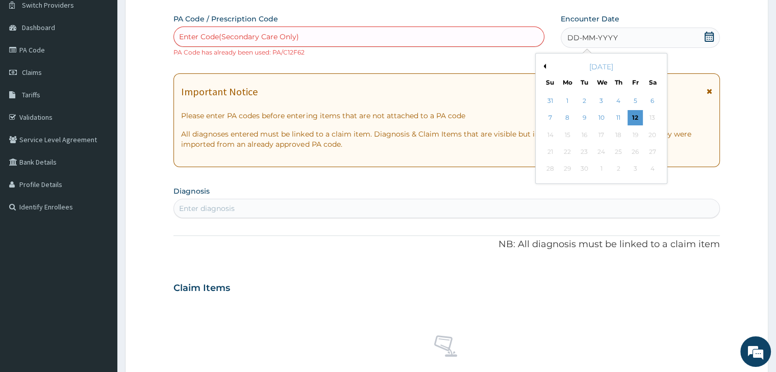
click at [546, 65] on div "[DATE]" at bounding box center [601, 67] width 123 height 10
click at [545, 65] on button "Previous Month" at bounding box center [543, 66] width 5 height 5
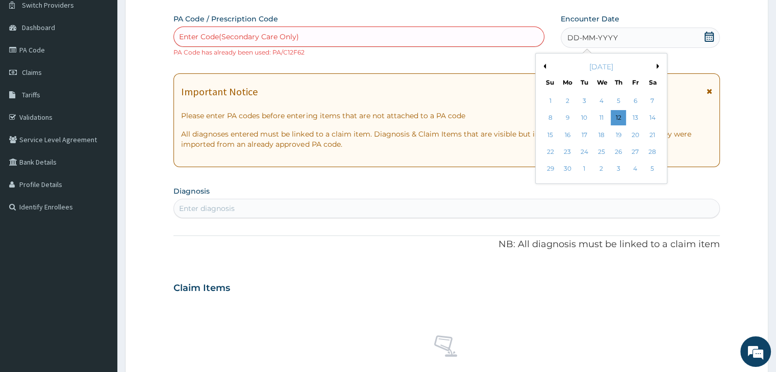
click at [545, 65] on button "Previous Month" at bounding box center [543, 66] width 5 height 5
click at [604, 115] on div "7" at bounding box center [601, 118] width 15 height 15
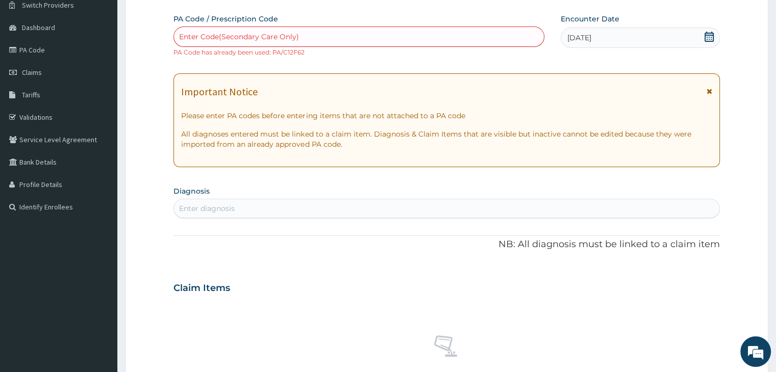
click at [370, 30] on div "Enter Code(Secondary Care Only)" at bounding box center [359, 37] width 370 height 16
paste input "PA/C12F62"
type input "PA/C12F62"
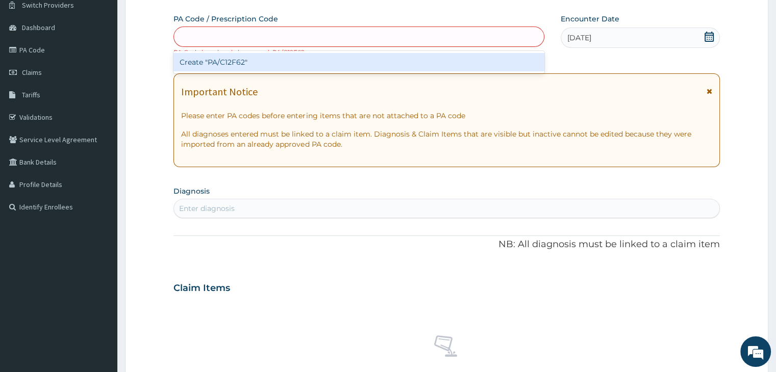
click at [390, 35] on div "PA/C12F62" at bounding box center [359, 37] width 370 height 16
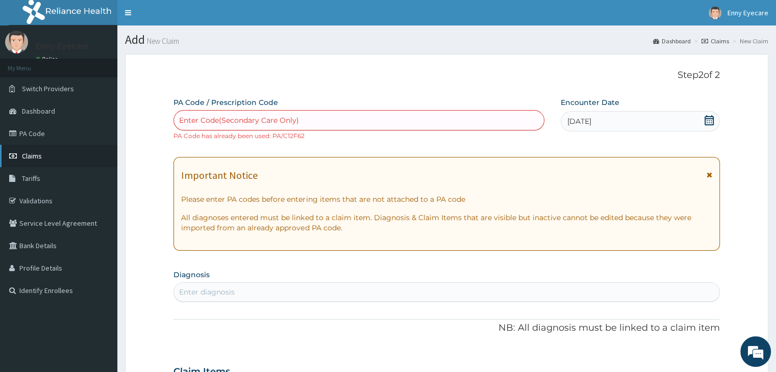
click at [72, 150] on link "Claims" at bounding box center [58, 156] width 117 height 22
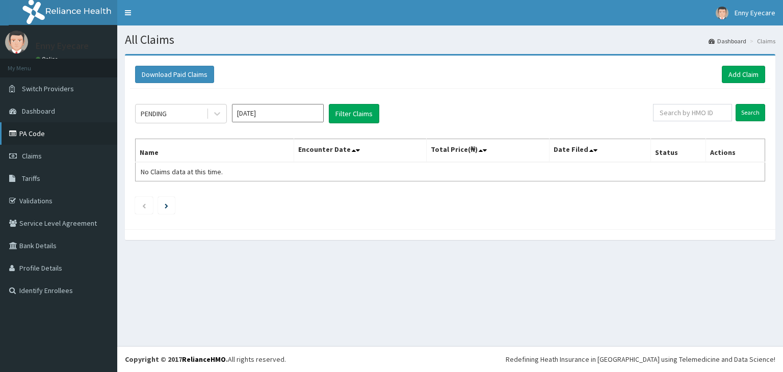
click at [86, 137] on link "PA Code" at bounding box center [58, 133] width 117 height 22
click at [736, 78] on link "Add Claim" at bounding box center [743, 74] width 43 height 17
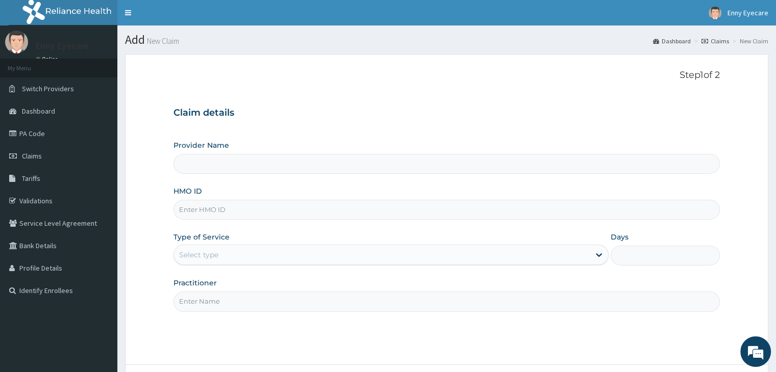
click at [410, 164] on input "Provider Name" at bounding box center [446, 164] width 546 height 20
type input "Enny Eyecare- Ikeja"
click at [378, 201] on input "HMO ID" at bounding box center [446, 210] width 546 height 20
type input "RET/46109/A"
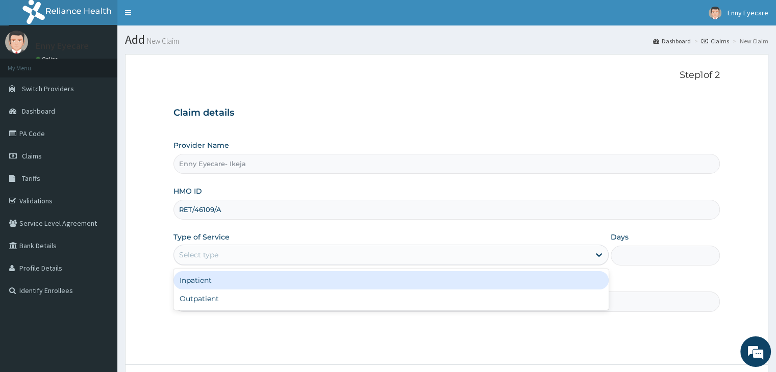
click at [379, 253] on div "Select type" at bounding box center [382, 255] width 416 height 16
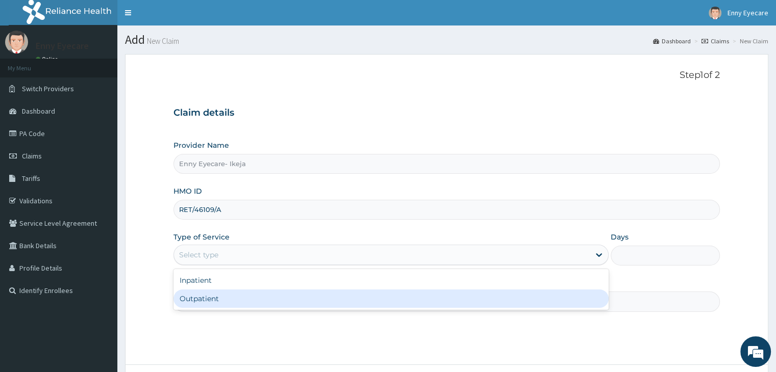
drag, startPoint x: 373, startPoint y: 296, endPoint x: 375, endPoint y: 290, distance: 6.3
click at [374, 295] on div "Outpatient" at bounding box center [390, 299] width 435 height 18
type input "1"
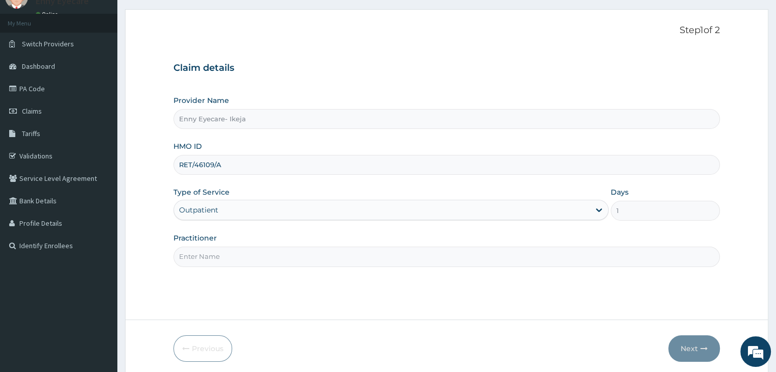
scroll to position [84, 0]
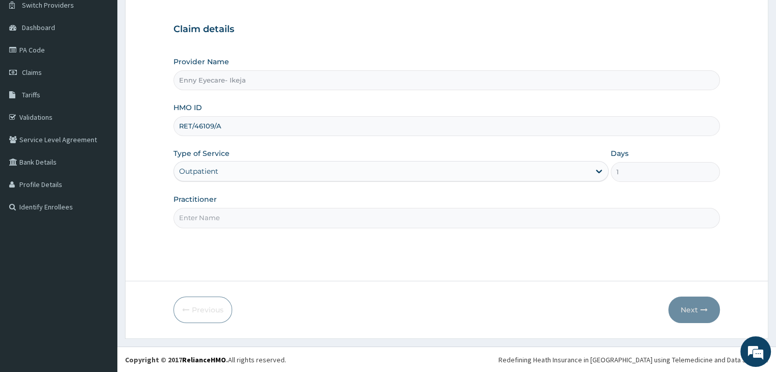
click at [343, 213] on input "Practitioner" at bounding box center [446, 218] width 546 height 20
type input "[PERSON_NAME]"
click at [697, 307] on button "Next" at bounding box center [694, 310] width 52 height 27
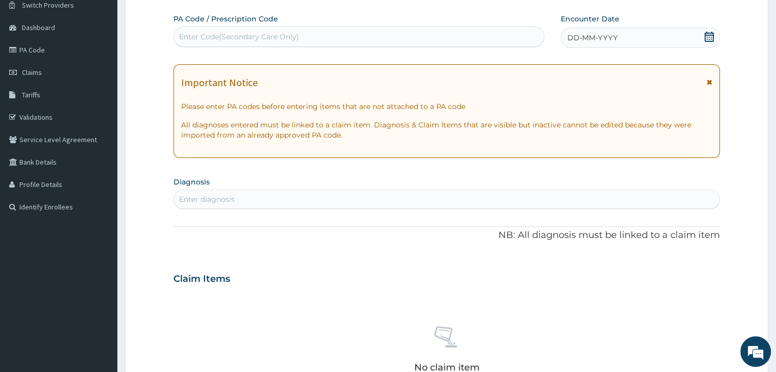
click at [206, 35] on div "Enter Code(Secondary Care Only)" at bounding box center [239, 37] width 120 height 10
paste input "PA/EEEC19"
type input "PA/EEEC19"
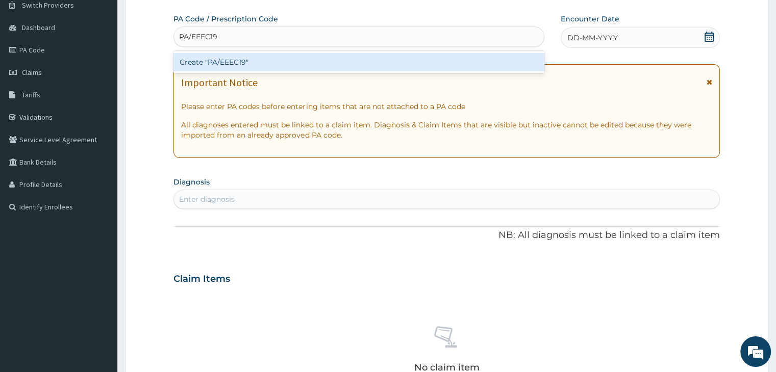
click at [233, 66] on div "Create "PA/EEEC19"" at bounding box center [358, 62] width 371 height 18
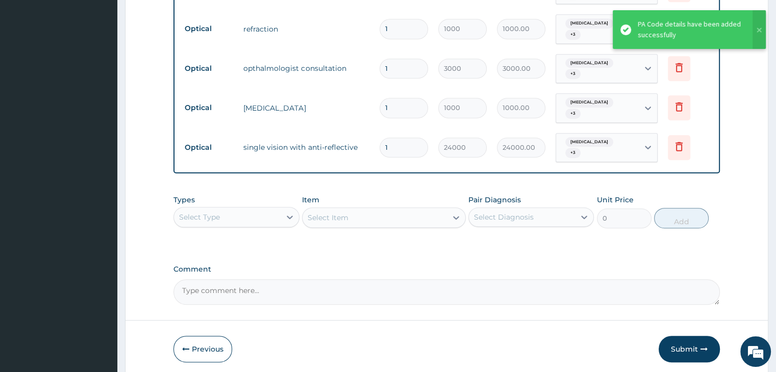
scroll to position [524, 0]
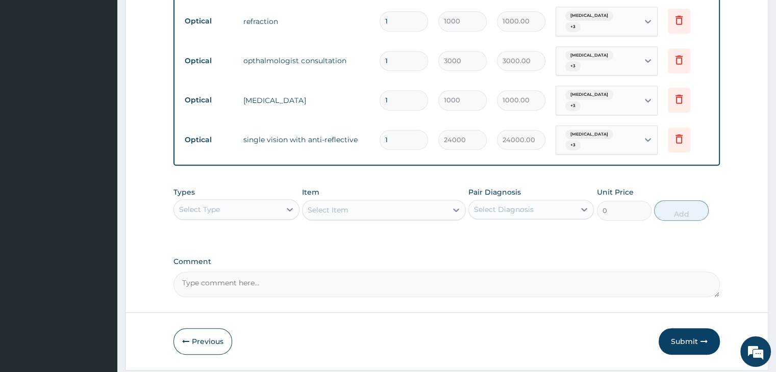
click at [353, 272] on textarea "Comment" at bounding box center [446, 285] width 546 height 26
type textarea "LENS AND FRAME IS 30,000"
click at [699, 328] on button "Submit" at bounding box center [688, 341] width 61 height 27
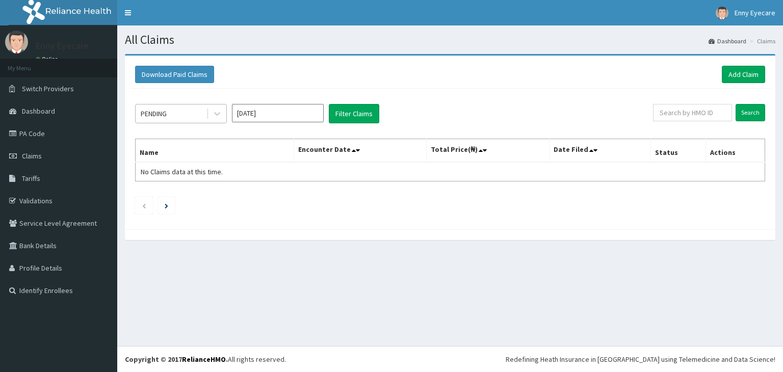
click at [191, 120] on div "PENDING" at bounding box center [171, 114] width 71 height 16
click at [338, 114] on button "Filter Claims" at bounding box center [354, 113] width 50 height 19
click at [162, 116] on div "PENDING" at bounding box center [154, 114] width 26 height 10
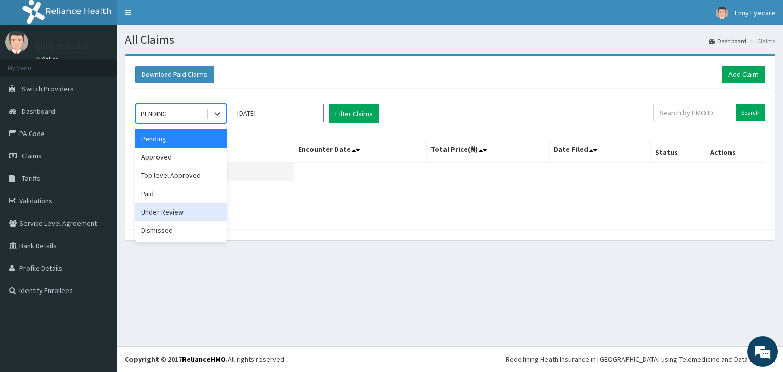
drag, startPoint x: 185, startPoint y: 210, endPoint x: 207, endPoint y: 176, distance: 40.5
click at [185, 210] on div "Under Review" at bounding box center [181, 212] width 92 height 18
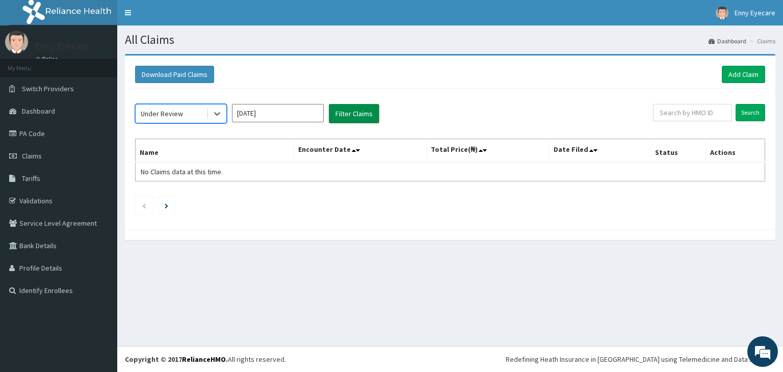
click at [352, 119] on button "Filter Claims" at bounding box center [354, 113] width 50 height 19
click at [357, 112] on button "Filter Claims" at bounding box center [354, 113] width 50 height 19
click at [165, 117] on div "Under Review" at bounding box center [162, 114] width 42 height 10
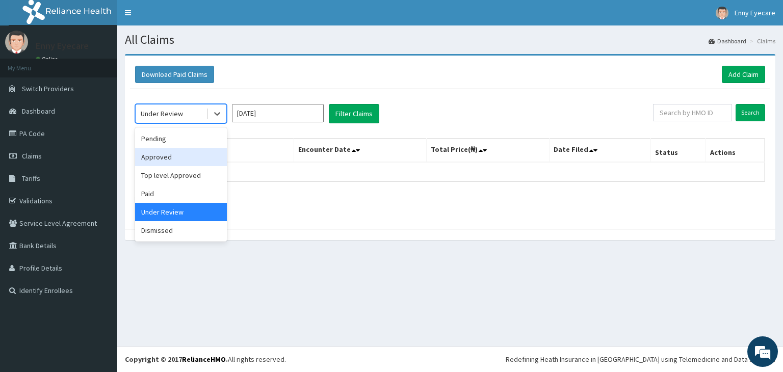
click at [164, 161] on div "Approved" at bounding box center [181, 157] width 92 height 18
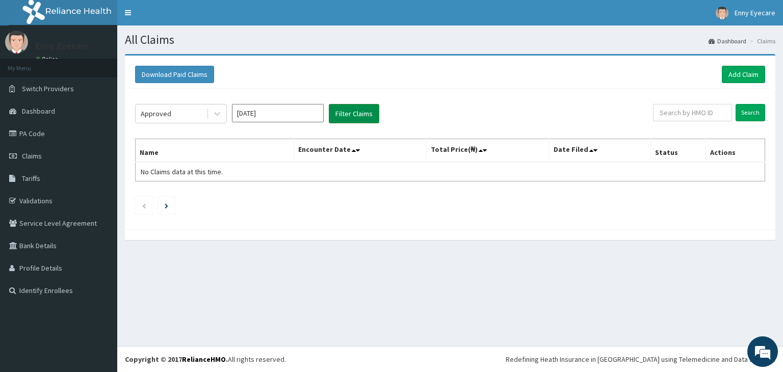
click at [341, 117] on button "Filter Claims" at bounding box center [354, 113] width 50 height 19
